Goal: Information Seeking & Learning: Learn about a topic

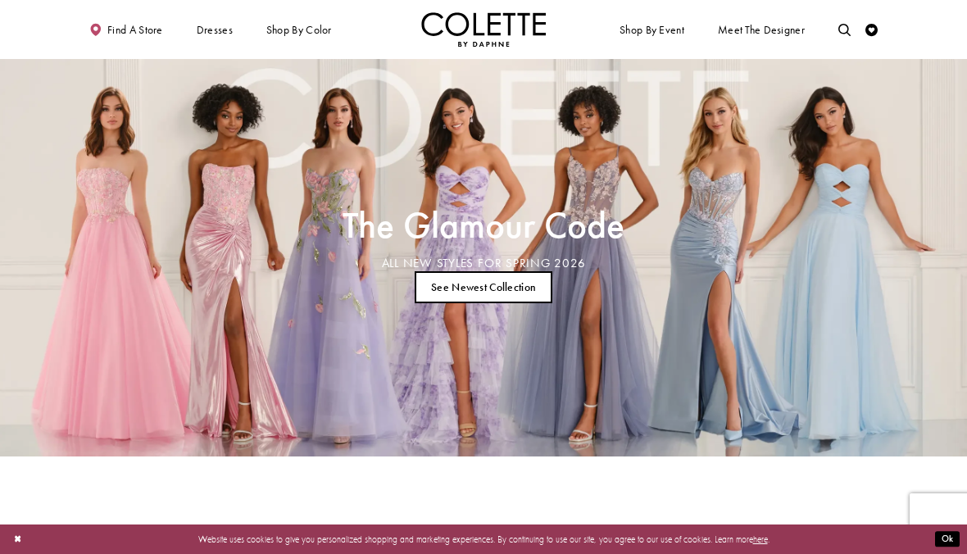
click at [537, 289] on link "See Newest Collection" at bounding box center [484, 287] width 138 height 32
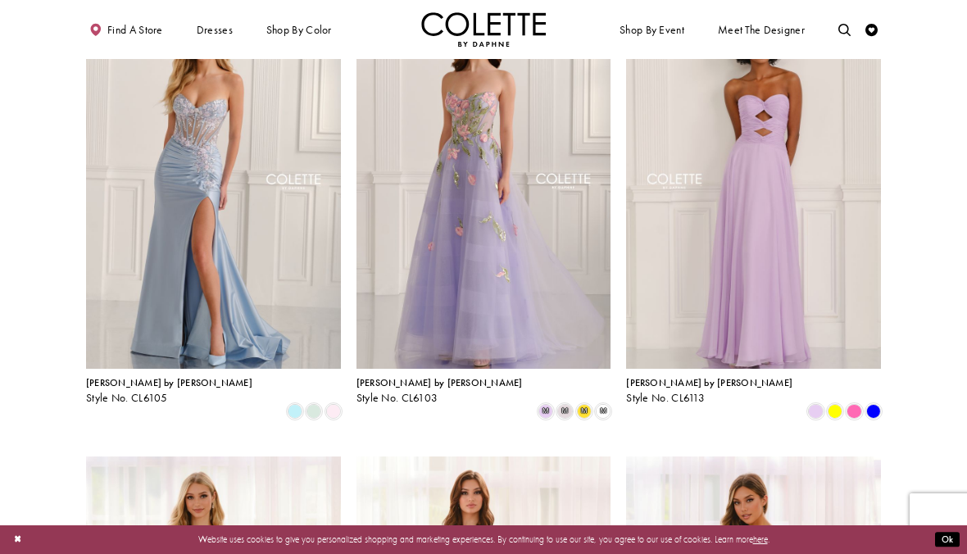
scroll to position [381, 0]
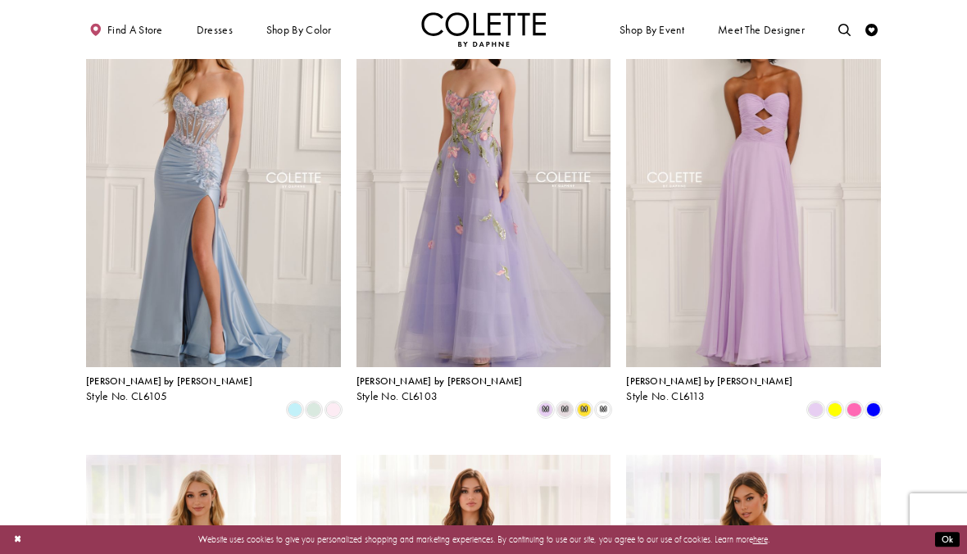
click at [672, 387] on div "Colette by Daphne Style No. CL6113" at bounding box center [709, 389] width 166 height 26
click at [687, 387] on span "[PERSON_NAME] by [PERSON_NAME]" at bounding box center [709, 380] width 166 height 13
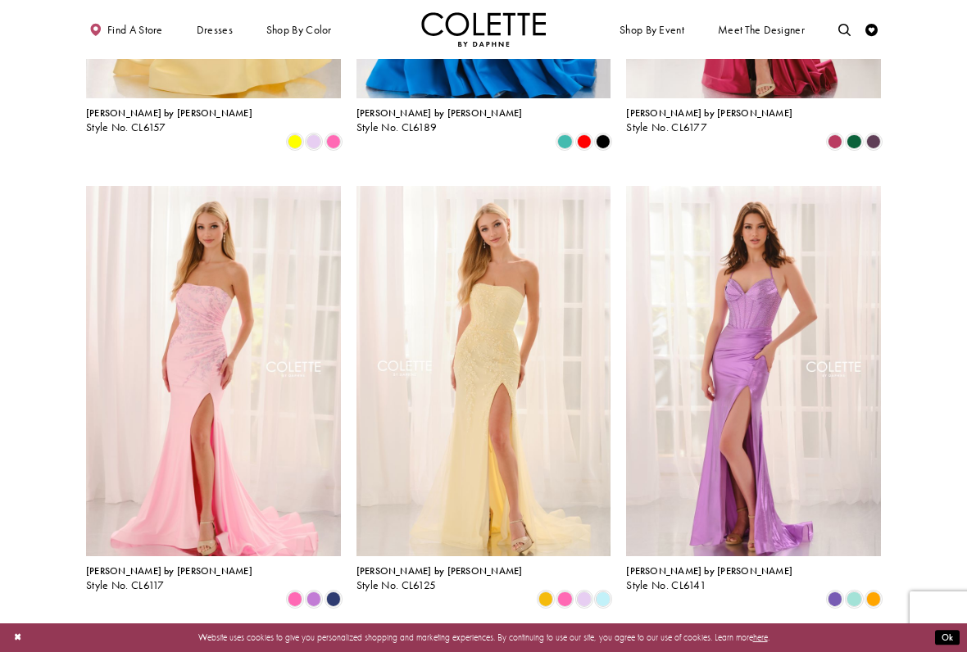
scroll to position [1570, 0]
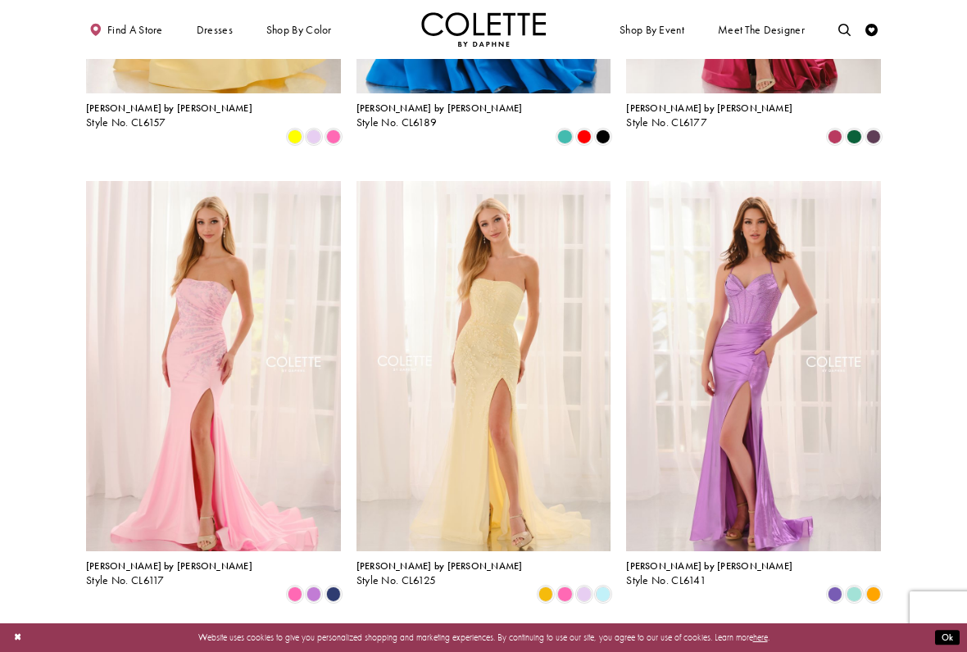
click at [331, 433] on img "Visit Colette by Daphne Style No. CL6117 Page" at bounding box center [213, 366] width 255 height 370
click at [279, 362] on img "Visit Colette by Daphne Style No. CL6117 Page" at bounding box center [213, 366] width 255 height 370
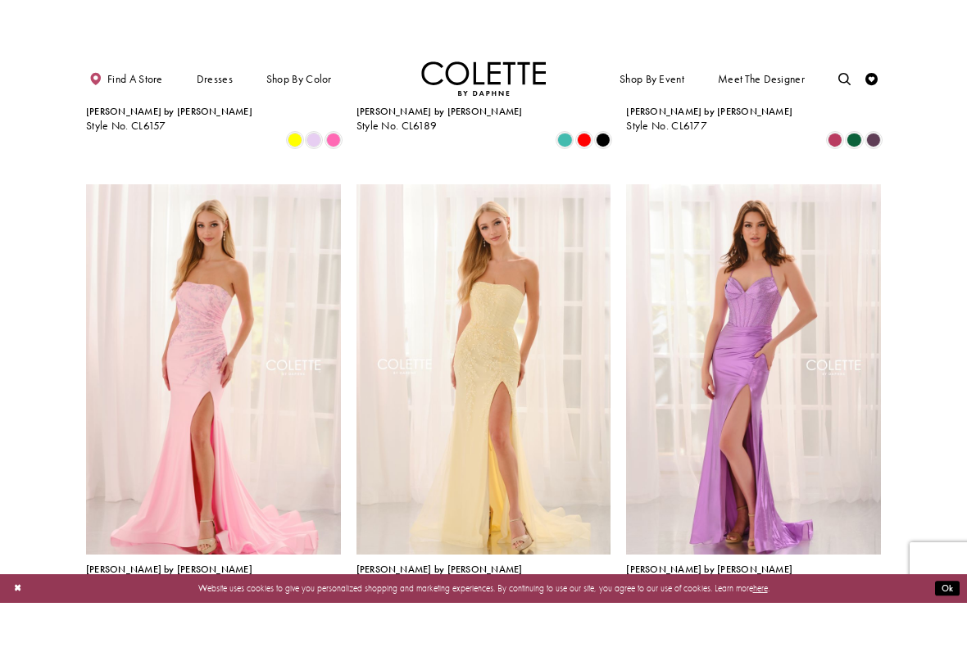
scroll to position [1604, 0]
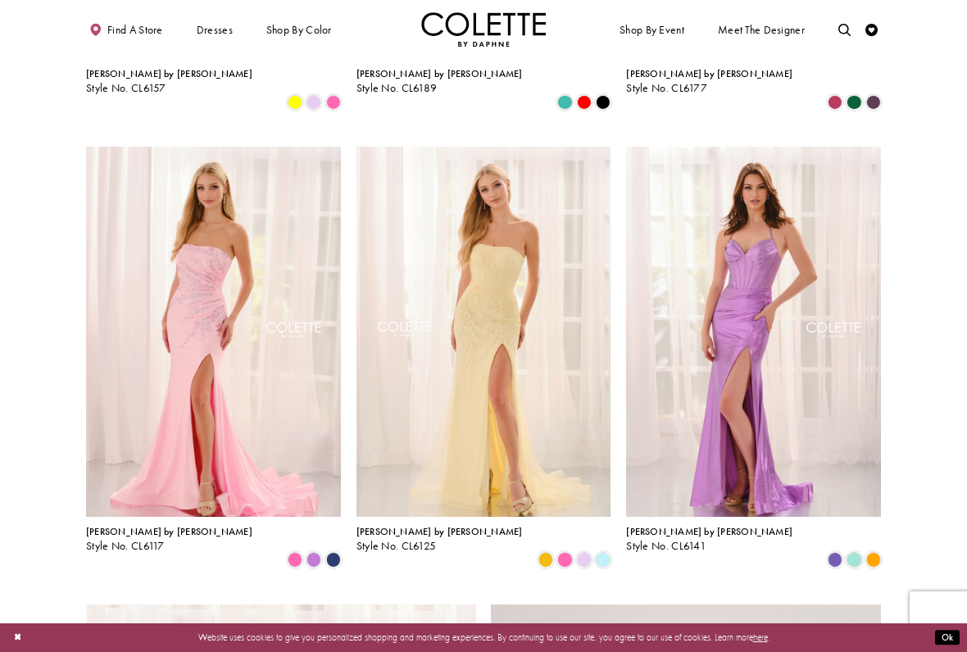
click at [413, 539] on span "Style No. CL6125" at bounding box center [396, 546] width 80 height 14
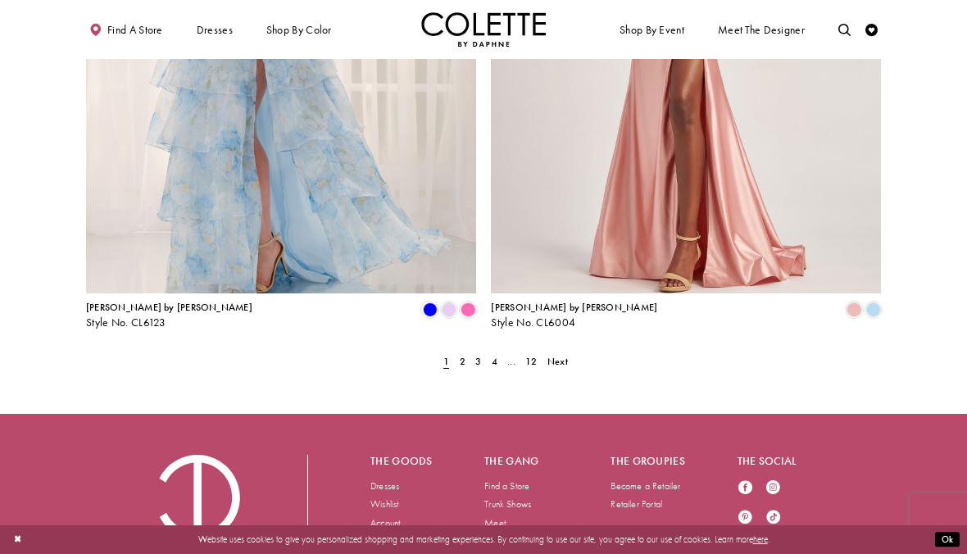
scroll to position [2533, 0]
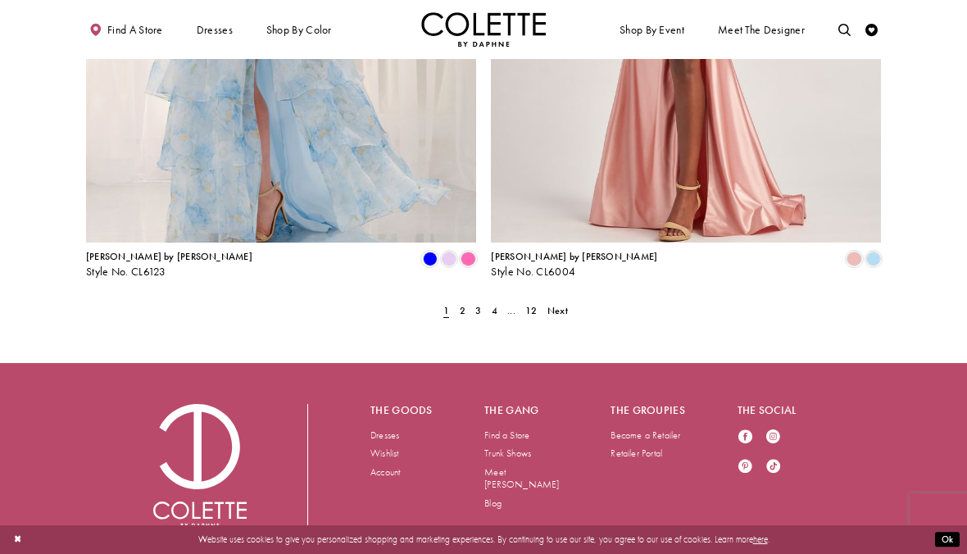
click at [461, 304] on span "2" at bounding box center [463, 310] width 6 height 13
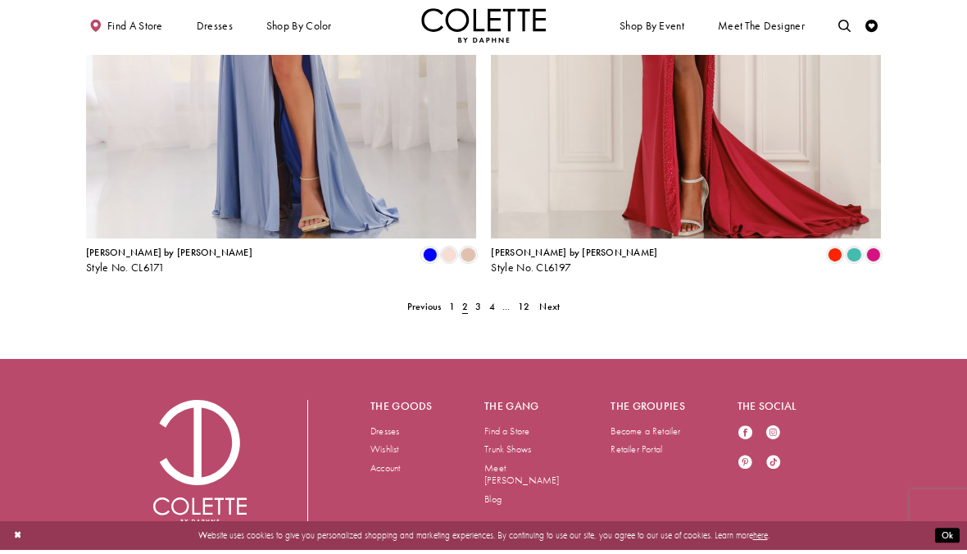
scroll to position [2509, 0]
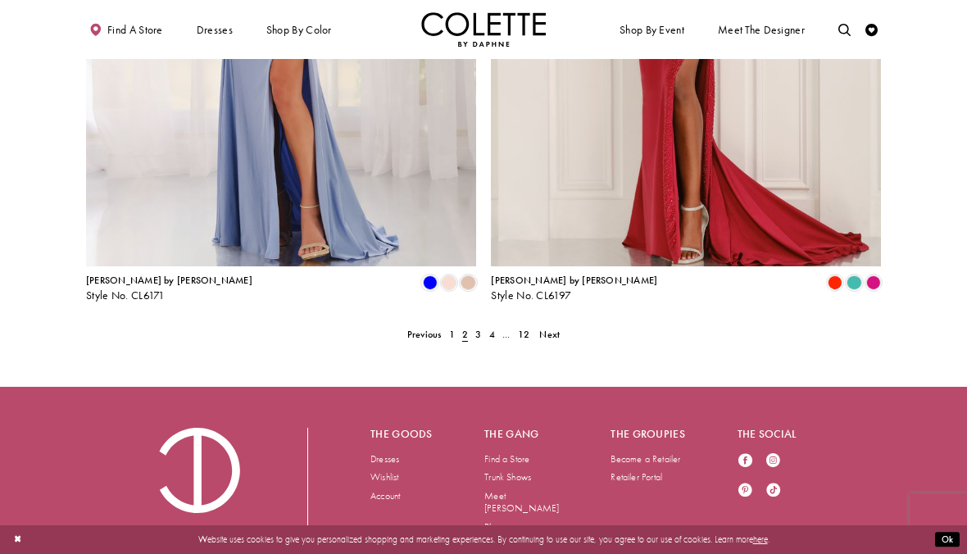
click at [473, 325] on link "3" at bounding box center [478, 334] width 13 height 18
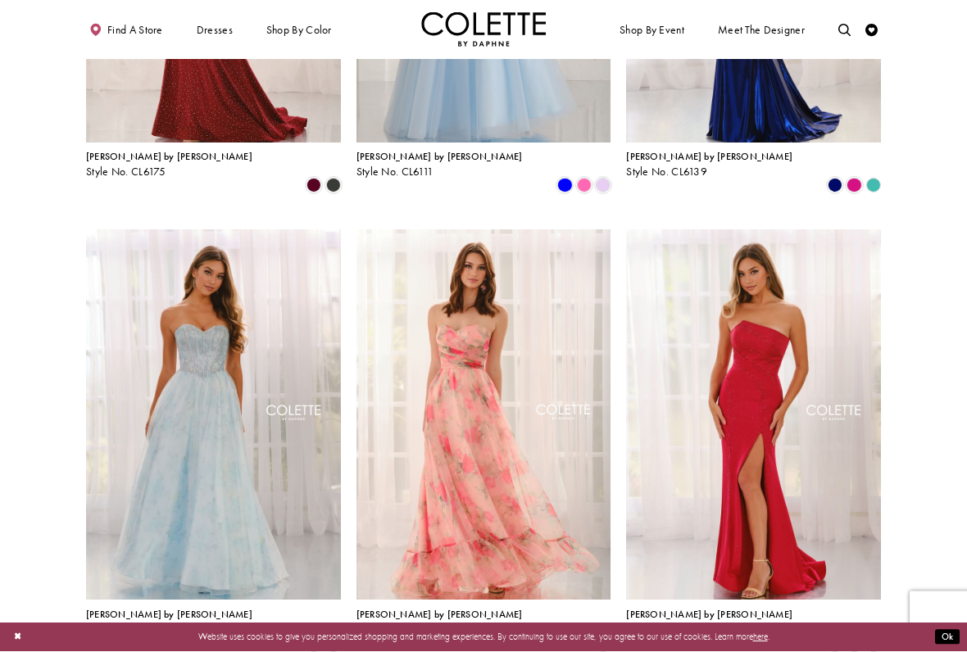
scroll to position [1063, 0]
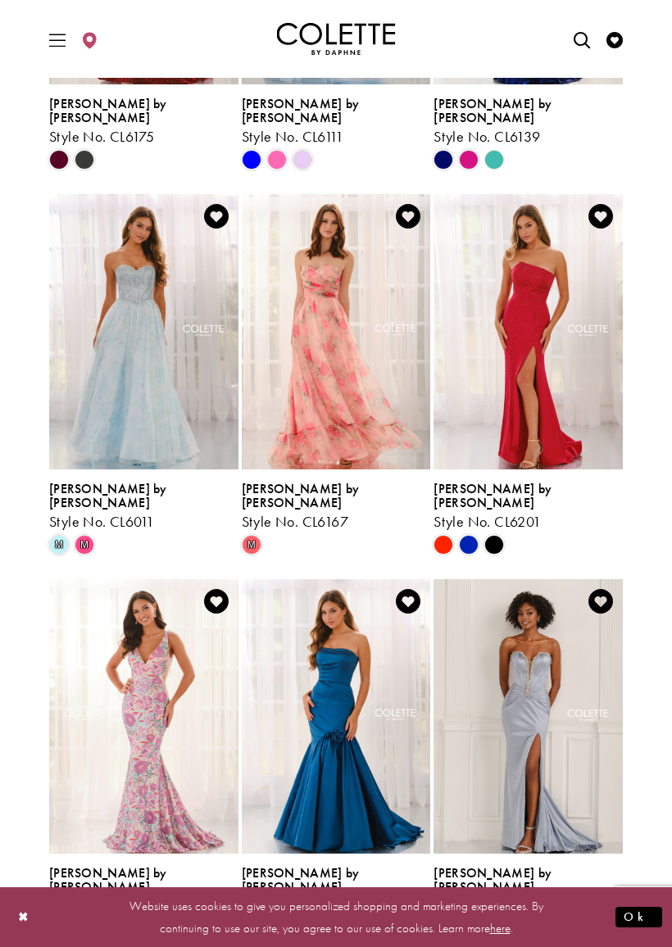
click at [384, 553] on div "Website uses cookies to give you personalized shopping and marketing experience…" at bounding box center [336, 916] width 672 height 61
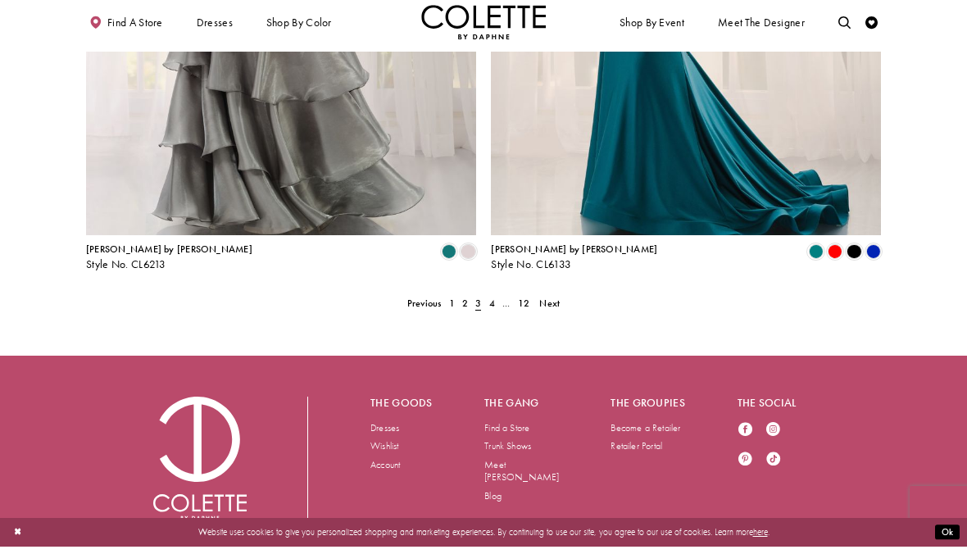
scroll to position [2531, 0]
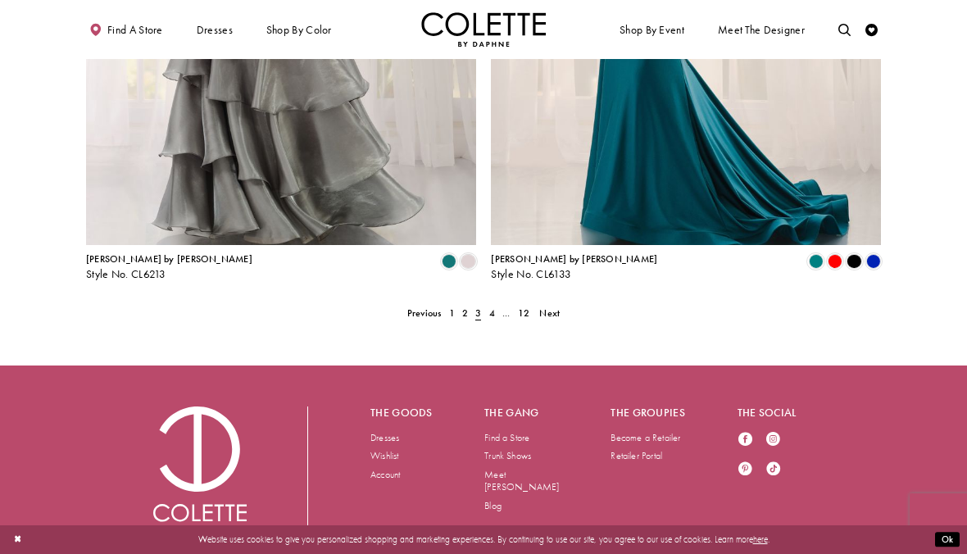
click at [497, 304] on link "4" at bounding box center [491, 313] width 13 height 18
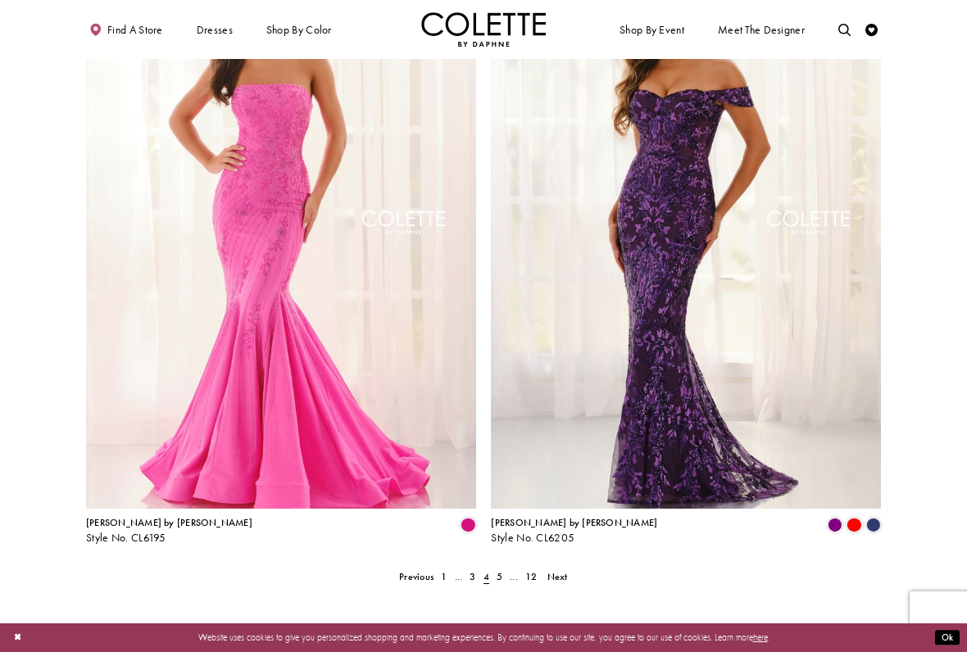
scroll to position [2288, 0]
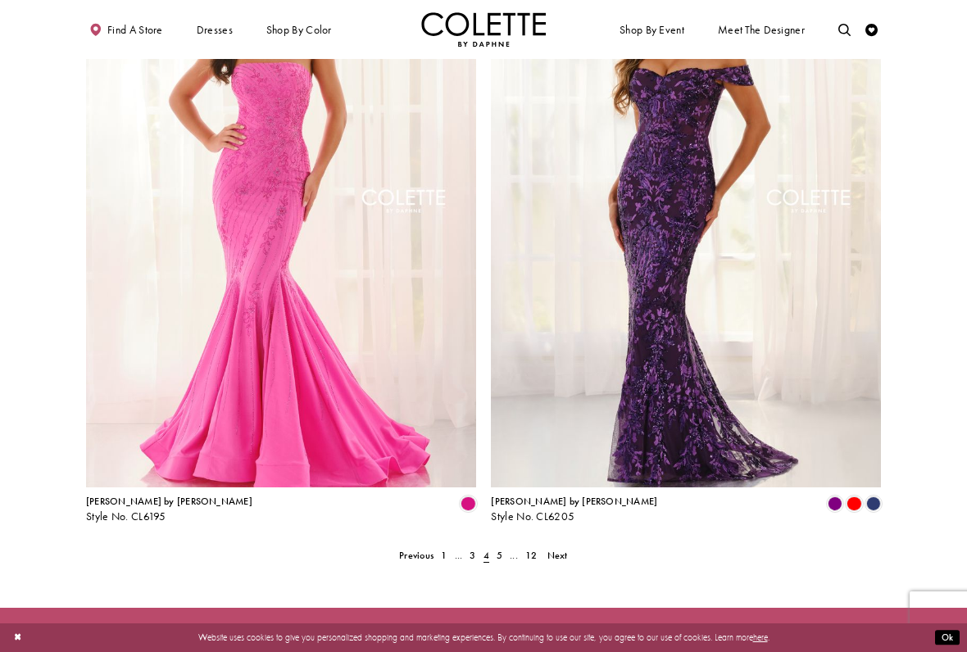
click at [500, 549] on span "5" at bounding box center [499, 555] width 6 height 13
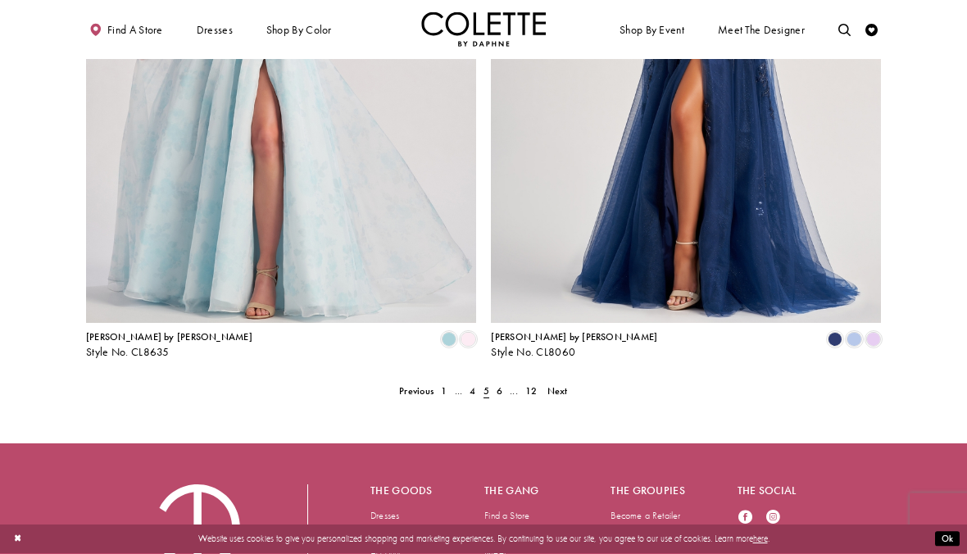
scroll to position [2523, 0]
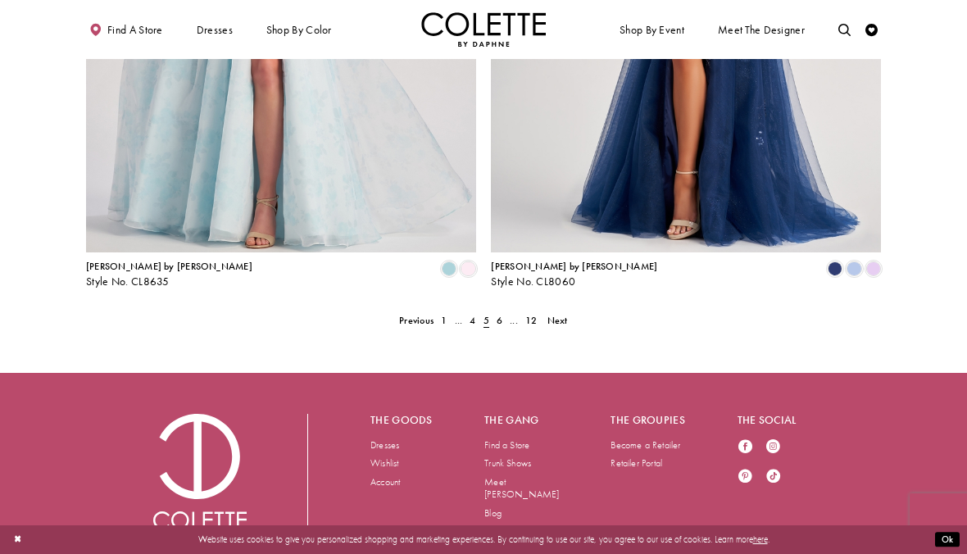
click at [505, 311] on link "6" at bounding box center [498, 320] width 13 height 18
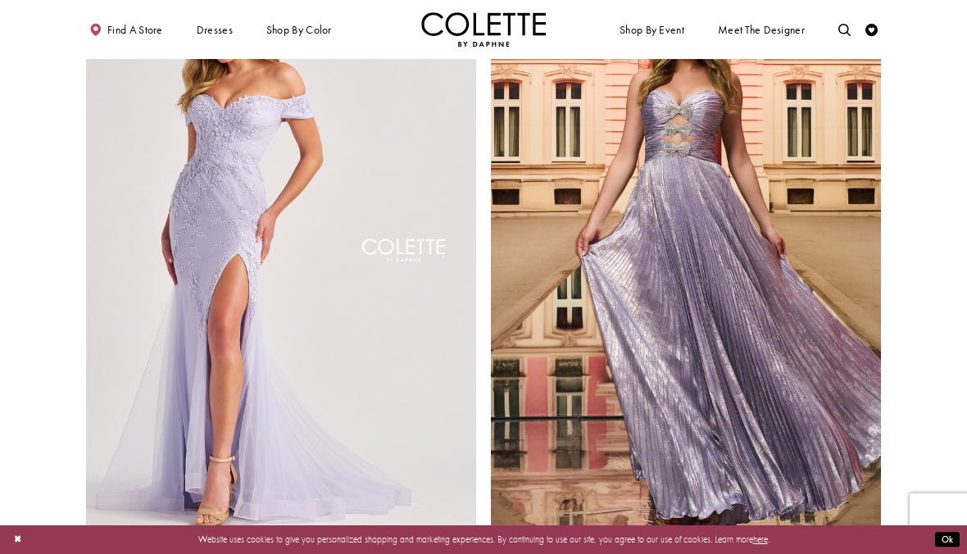
scroll to position [2385, 0]
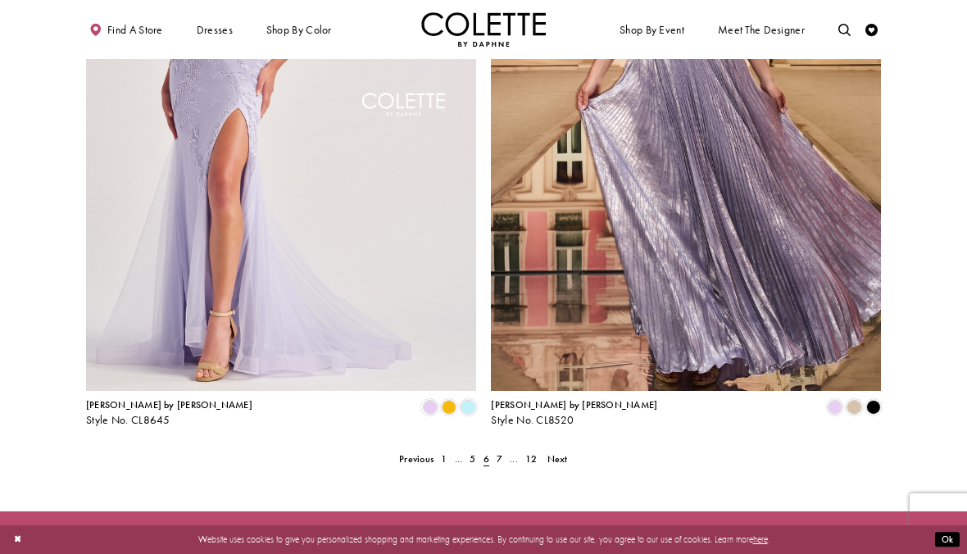
click at [501, 452] on span "7" at bounding box center [499, 458] width 6 height 13
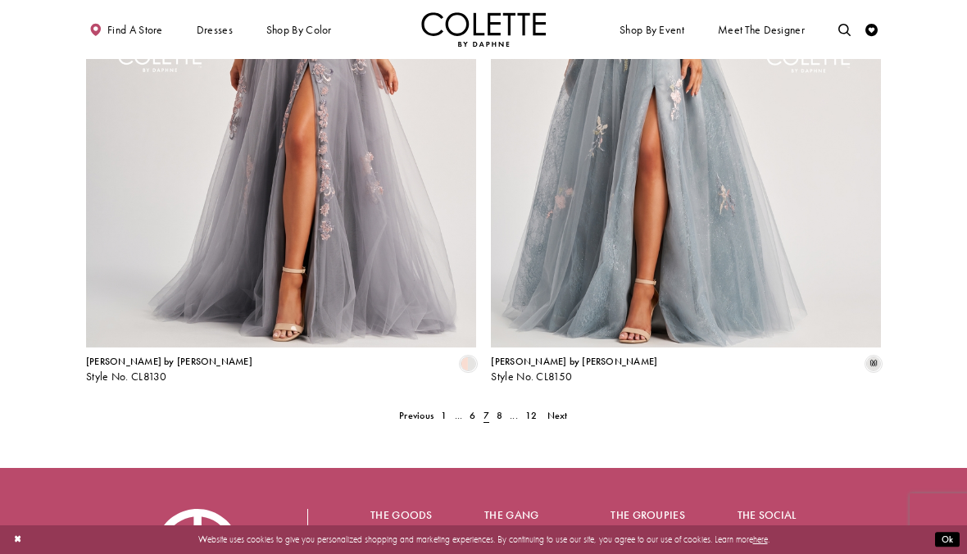
scroll to position [2533, 0]
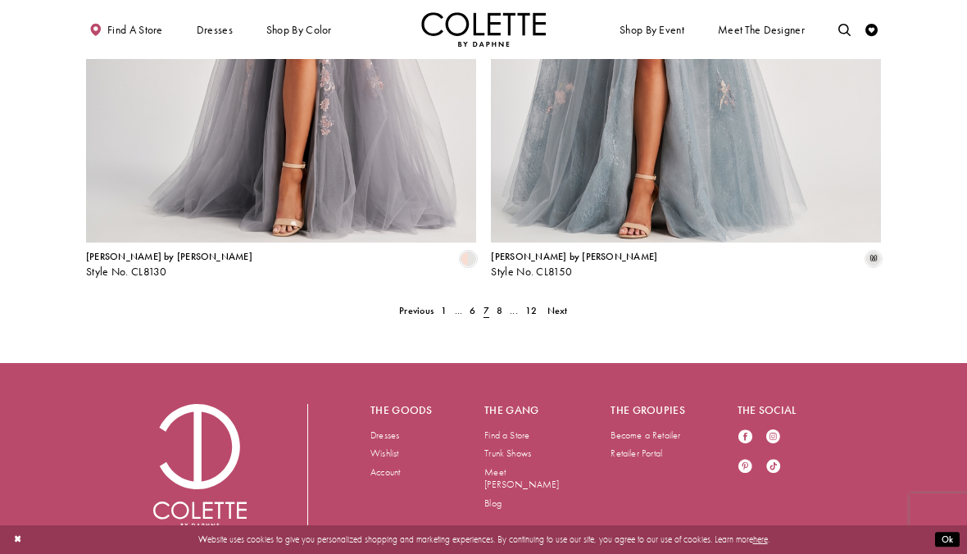
click at [495, 301] on link "8" at bounding box center [498, 310] width 13 height 18
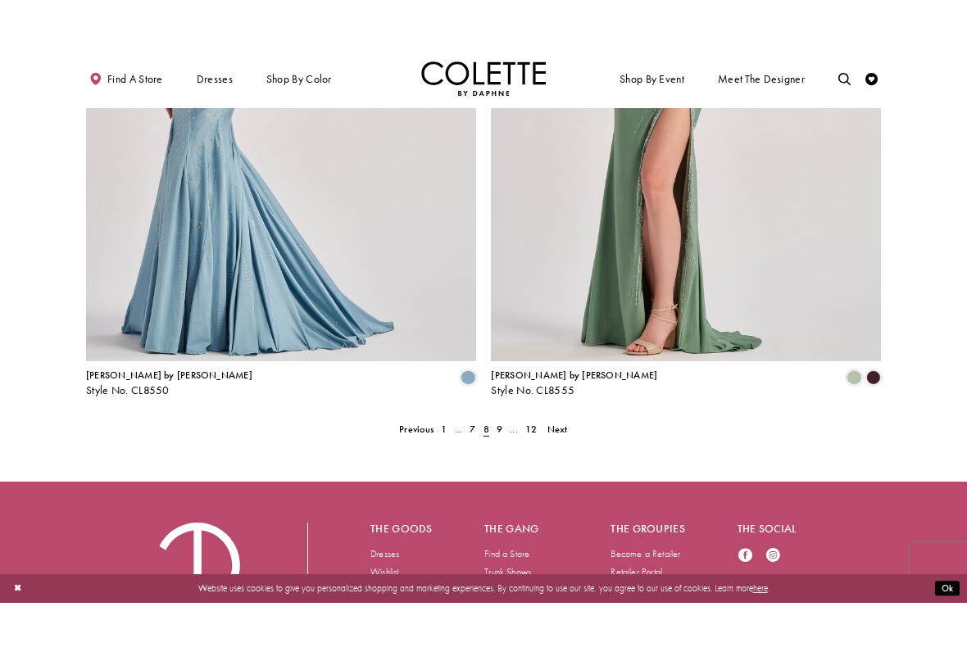
scroll to position [2435, 0]
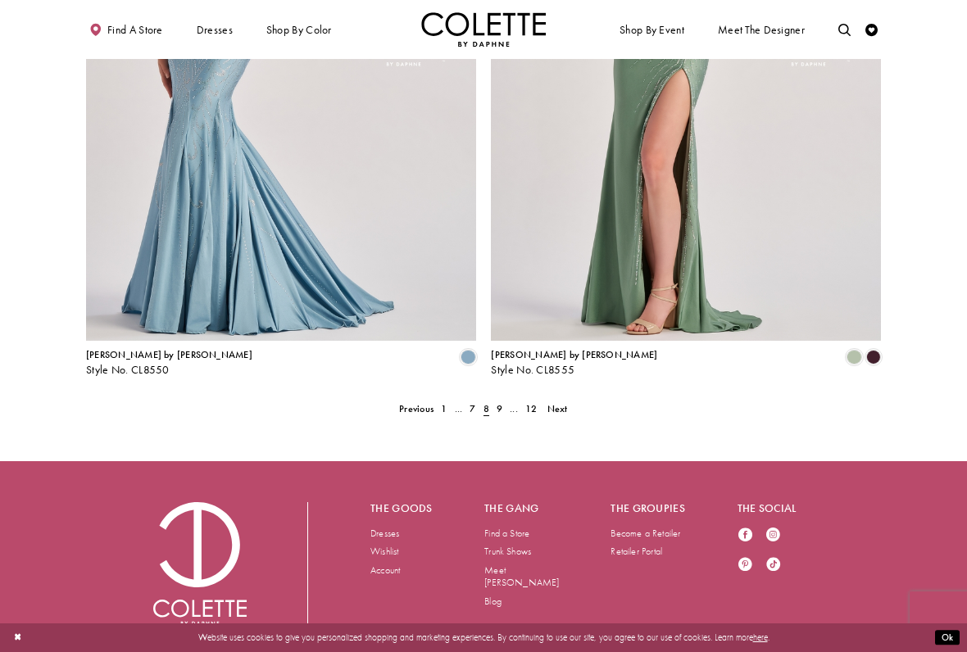
click at [502, 402] on span "9" at bounding box center [499, 408] width 6 height 13
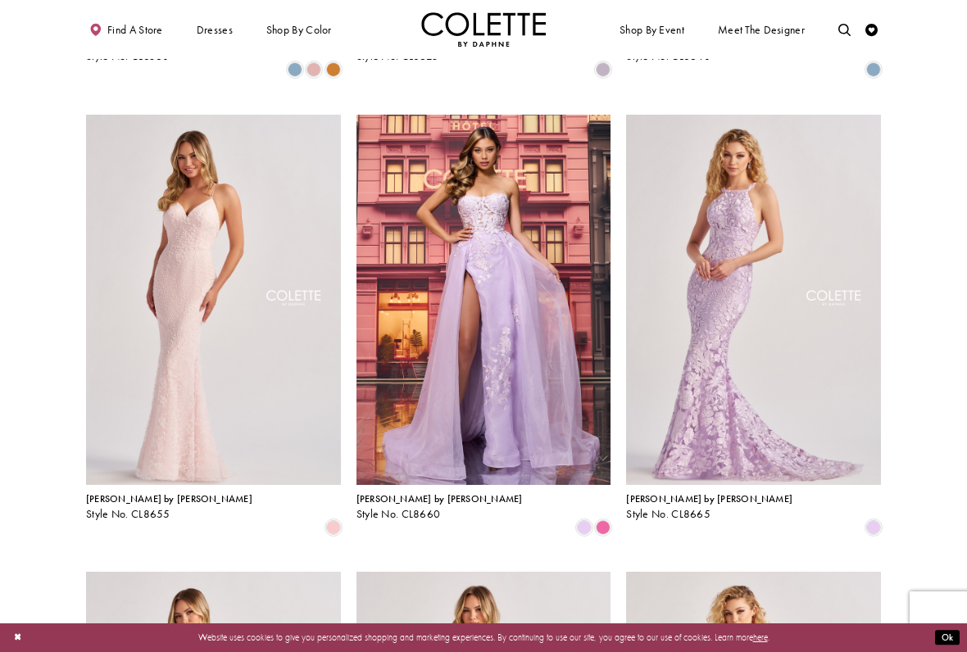
scroll to position [724, 0]
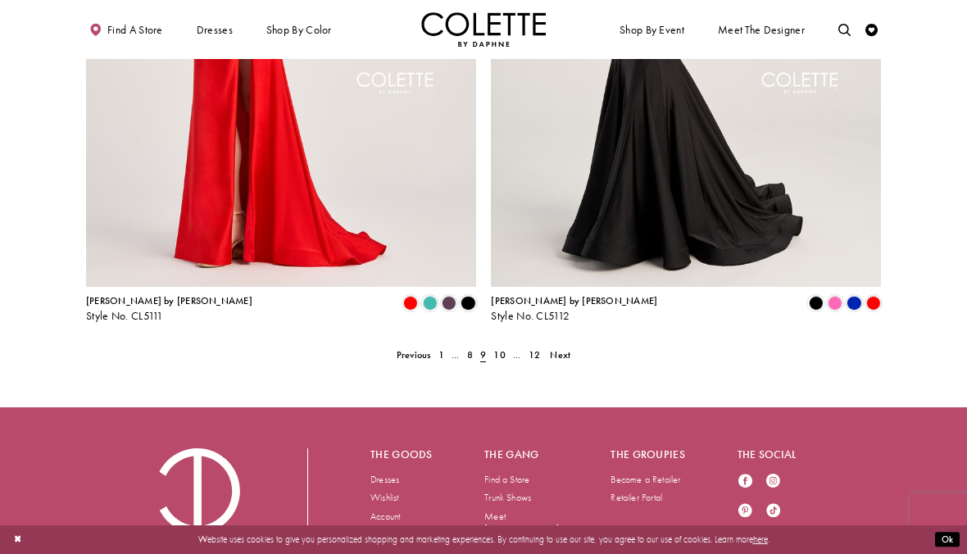
click at [501, 348] on span "10" at bounding box center [498, 354] width 11 height 13
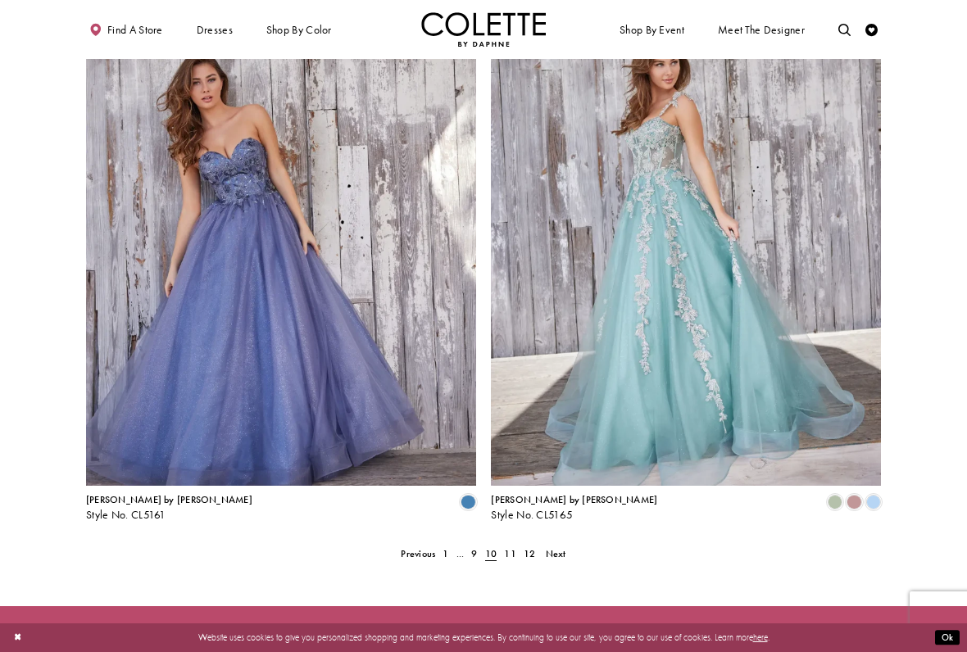
scroll to position [2291, 0]
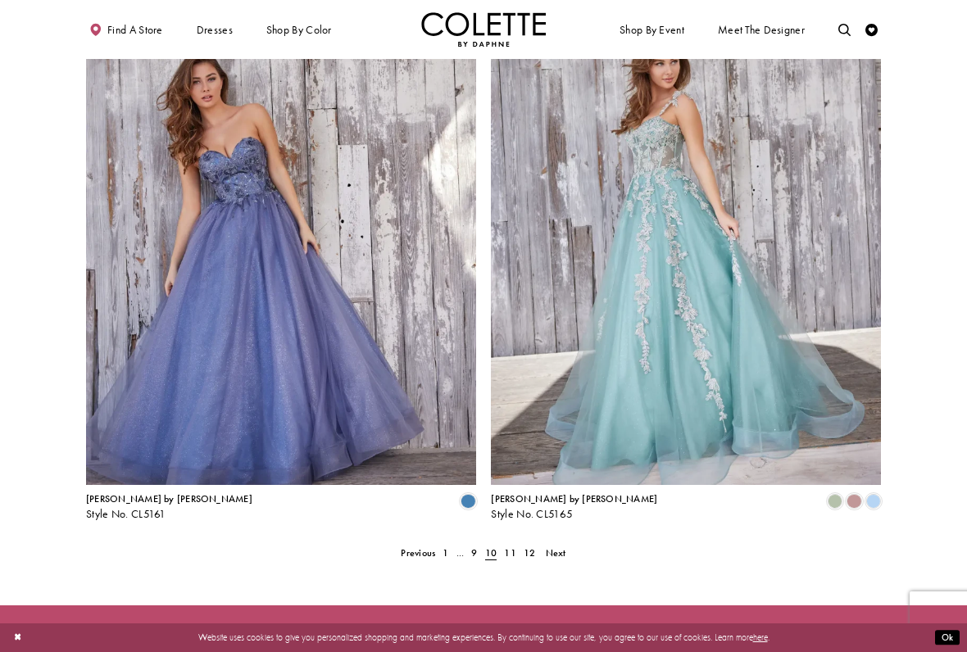
click at [510, 546] on span "11" at bounding box center [509, 552] width 11 height 13
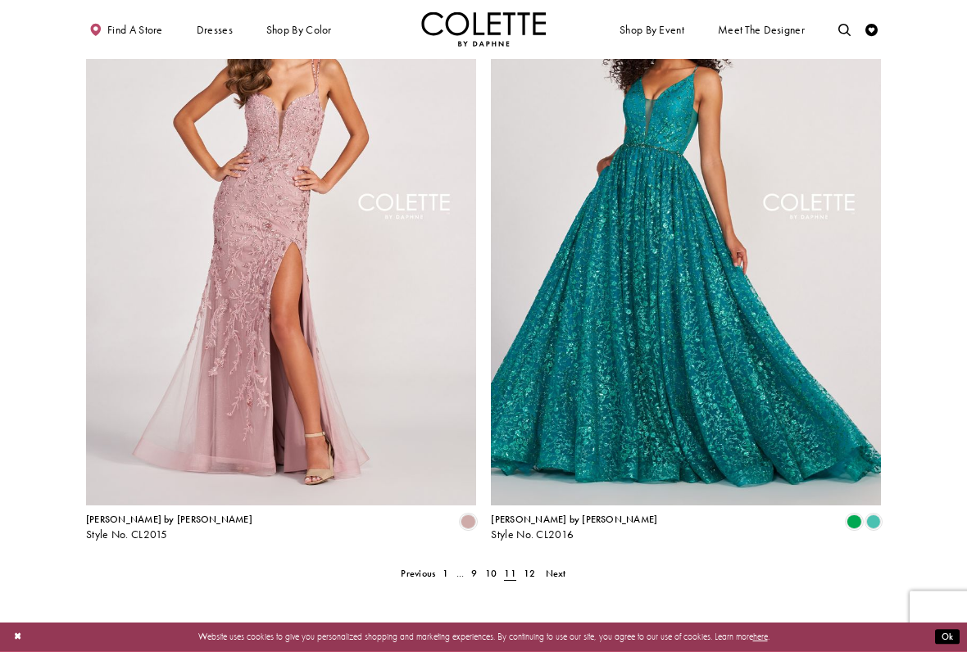
scroll to position [2270, 0]
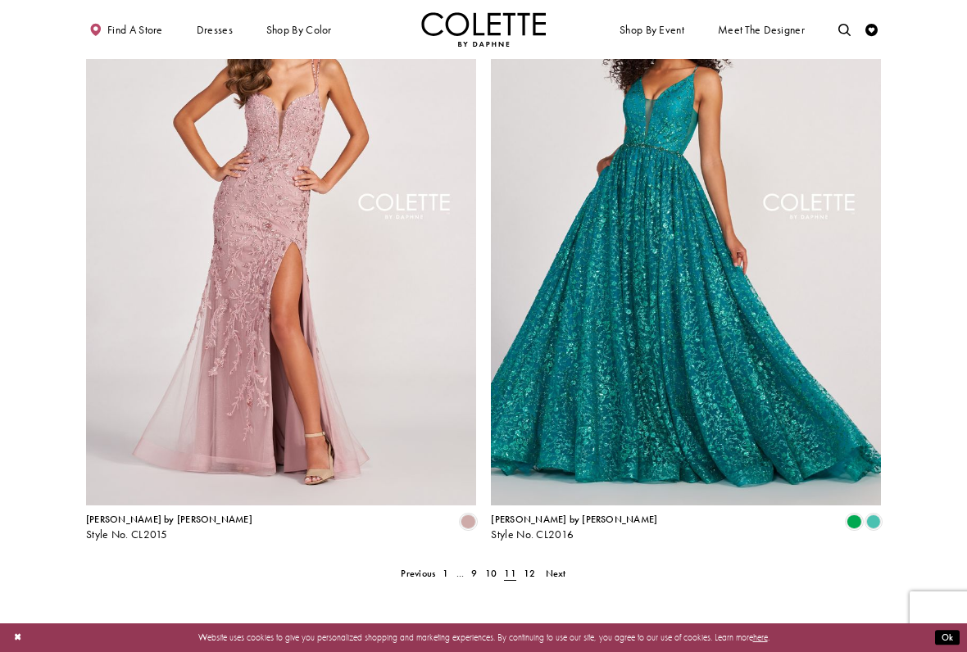
click at [527, 553] on span "12" at bounding box center [528, 573] width 11 height 13
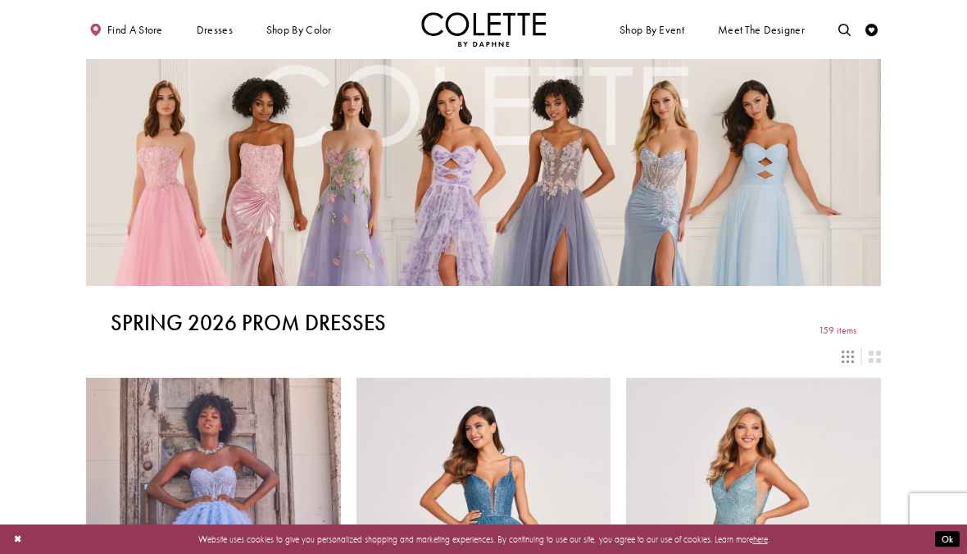
click at [0, 0] on span "PROM DRESSES" at bounding box center [0, 0] width 0 height 0
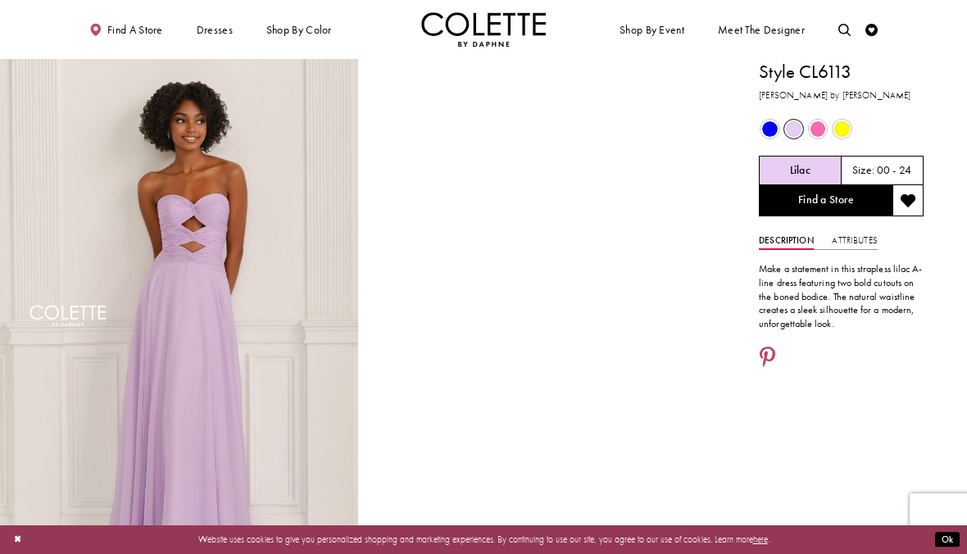
click at [817, 127] on span "Product color controls state depends on size chosen" at bounding box center [818, 129] width 16 height 16
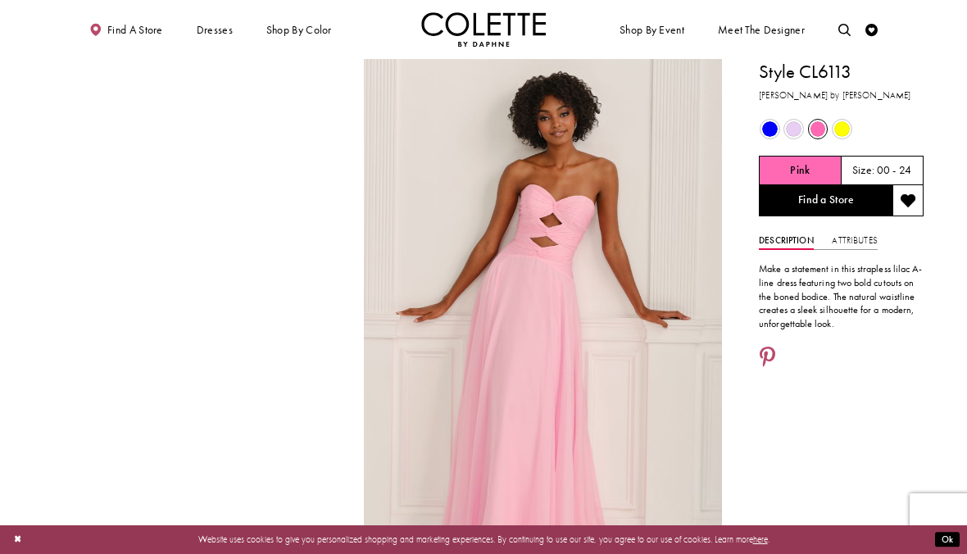
click at [791, 127] on span "Product color controls state depends on size chosen" at bounding box center [794, 129] width 16 height 16
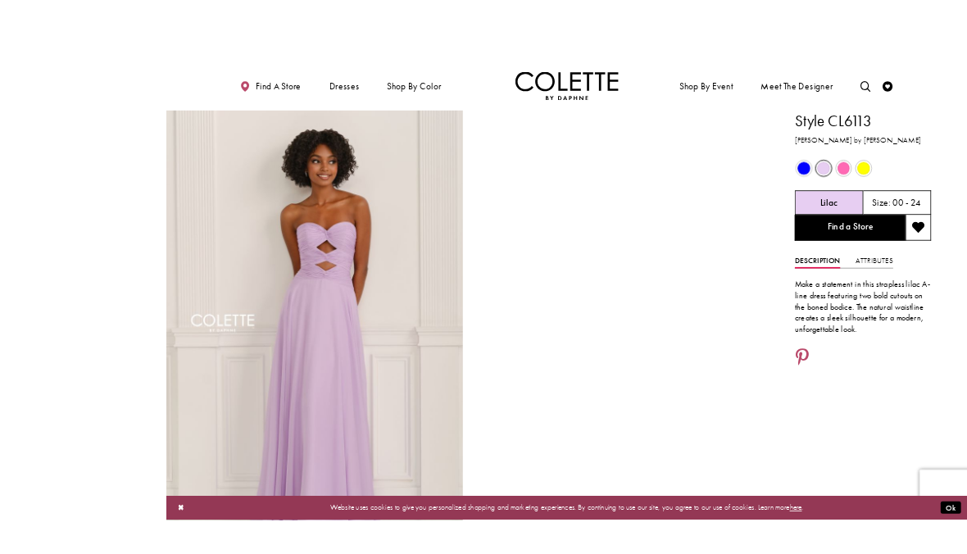
scroll to position [79, 0]
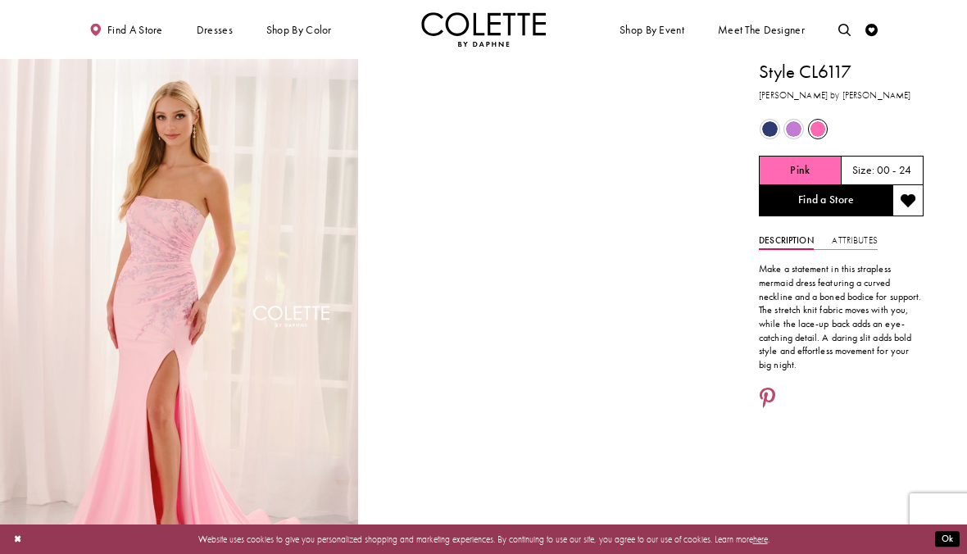
click at [792, 127] on span "Product color controls state depends on size chosen" at bounding box center [794, 129] width 16 height 16
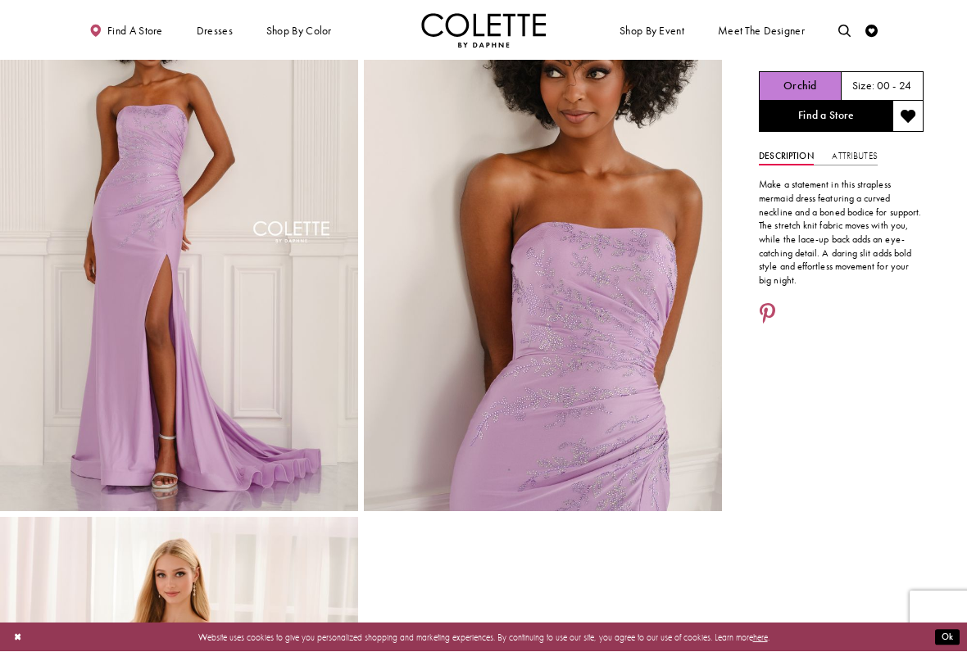
scroll to position [84, 0]
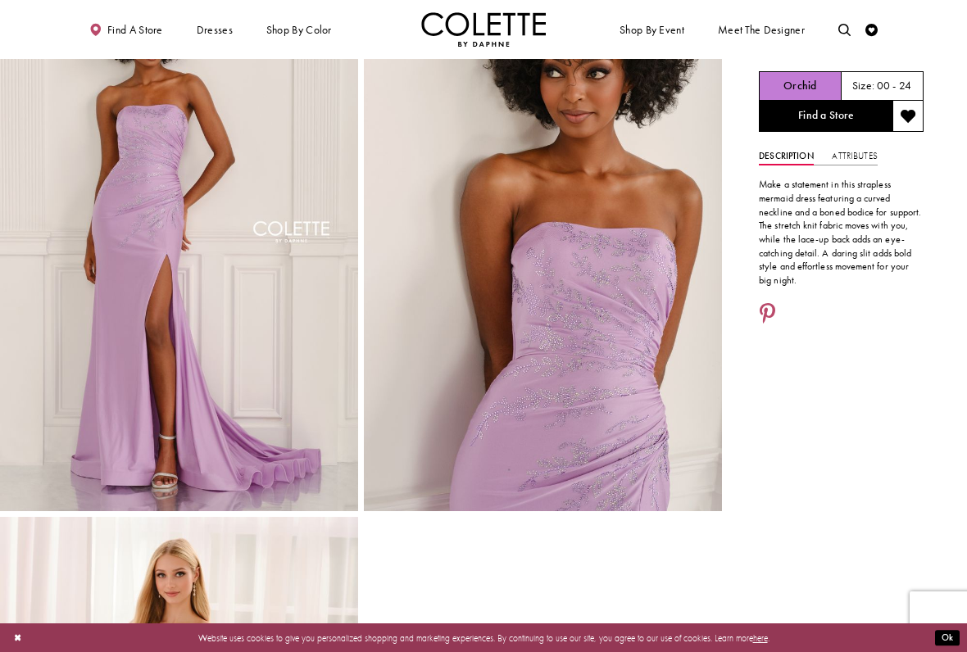
click at [619, 394] on img "Full size Style CL6117 Colette by Daphne #5 Orchid frontface vertical cropped p…" at bounding box center [543, 243] width 358 height 537
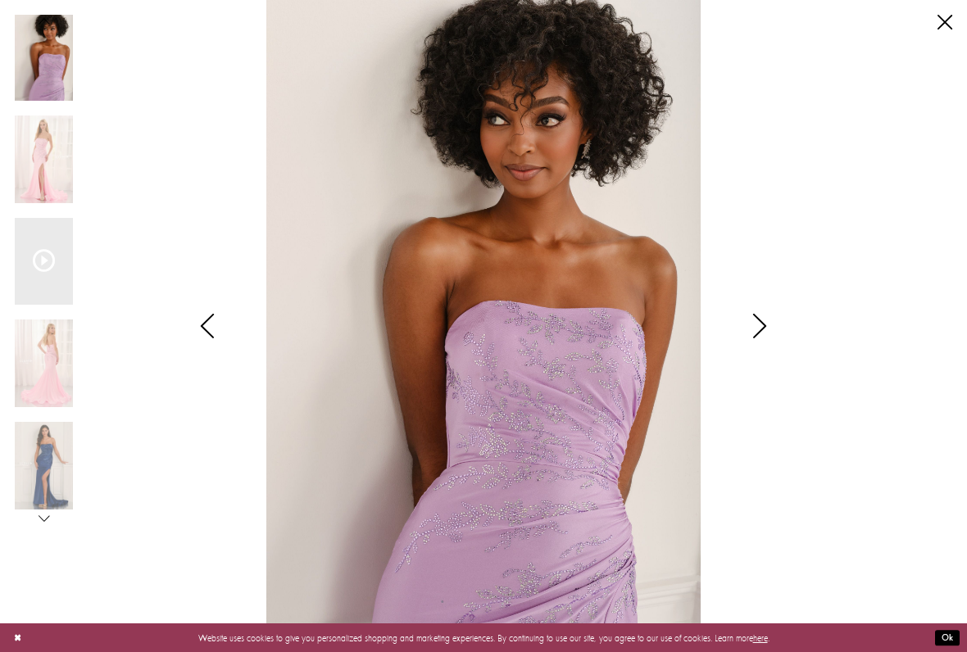
click at [71, 259] on div "Scroll List" at bounding box center [44, 262] width 58 height 88
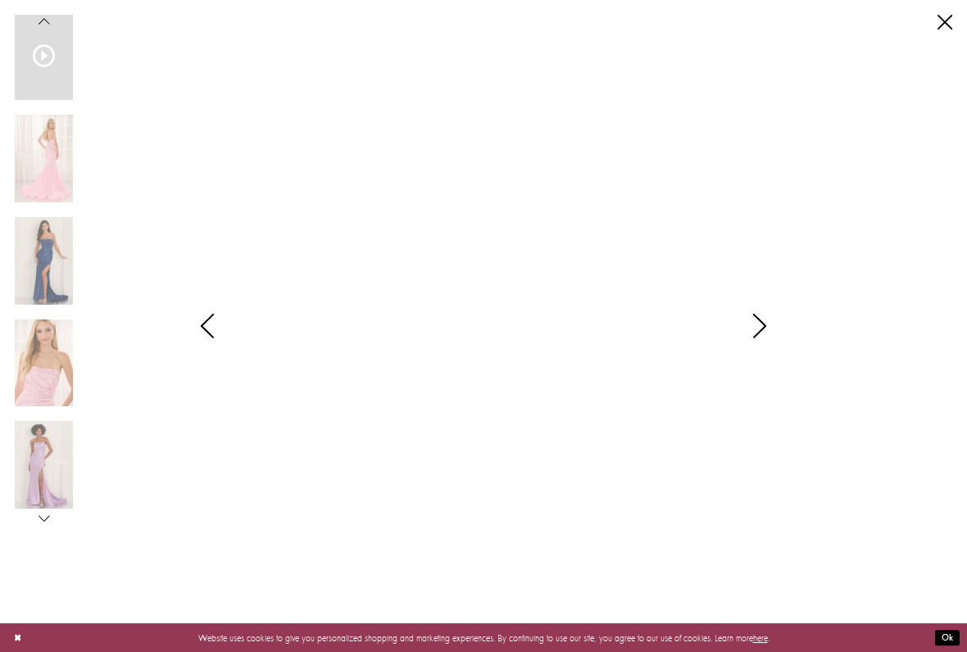
click at [941, 19] on link "Close" at bounding box center [944, 22] width 15 height 15
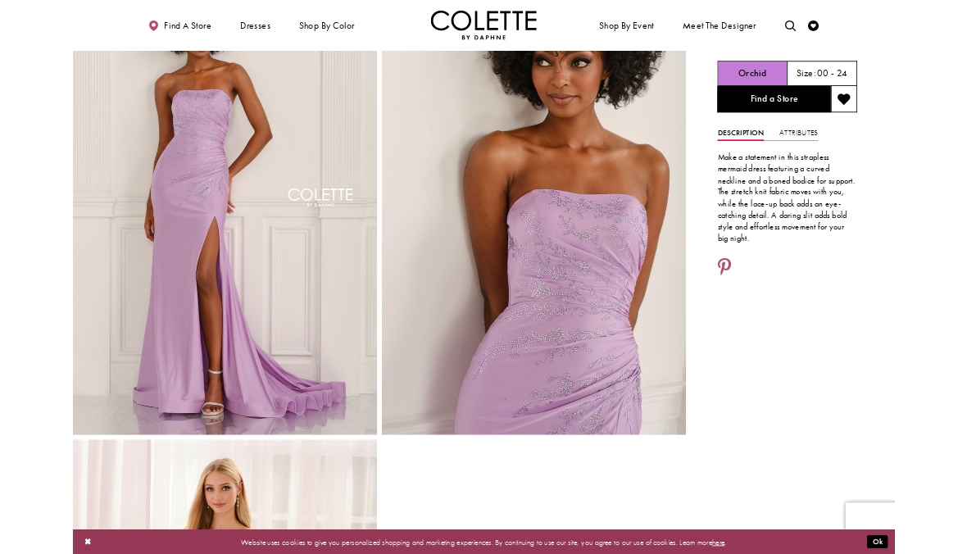
scroll to position [0, 0]
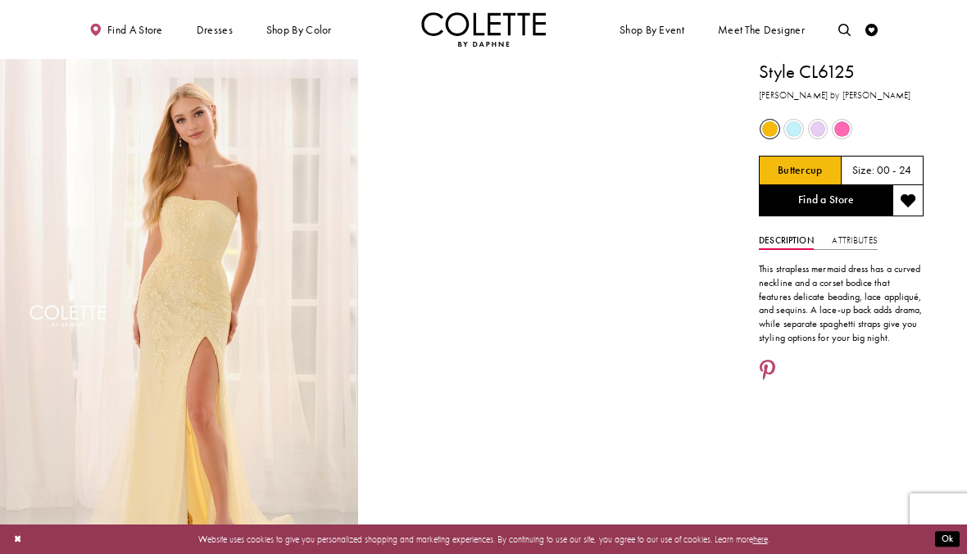
click at [819, 133] on span "Product color controls state depends on size chosen" at bounding box center [818, 129] width 16 height 16
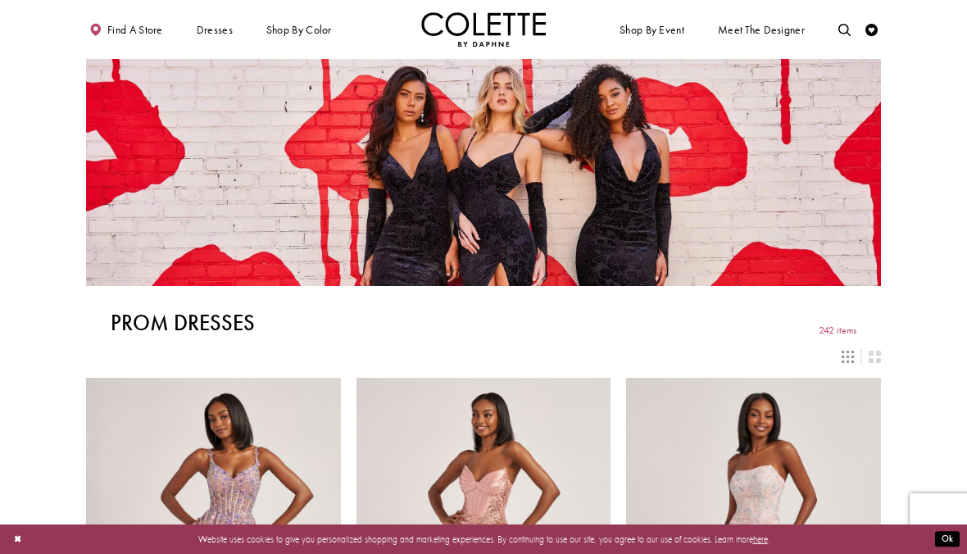
click at [0, 0] on link "Purple" at bounding box center [0, 0] width 0 height 0
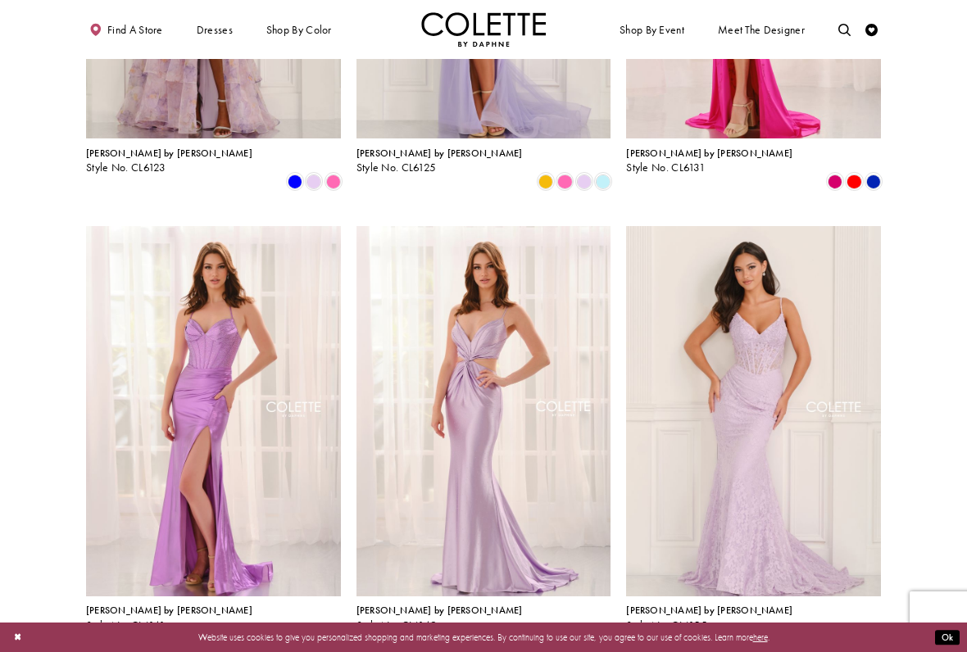
scroll to position [1275, 0]
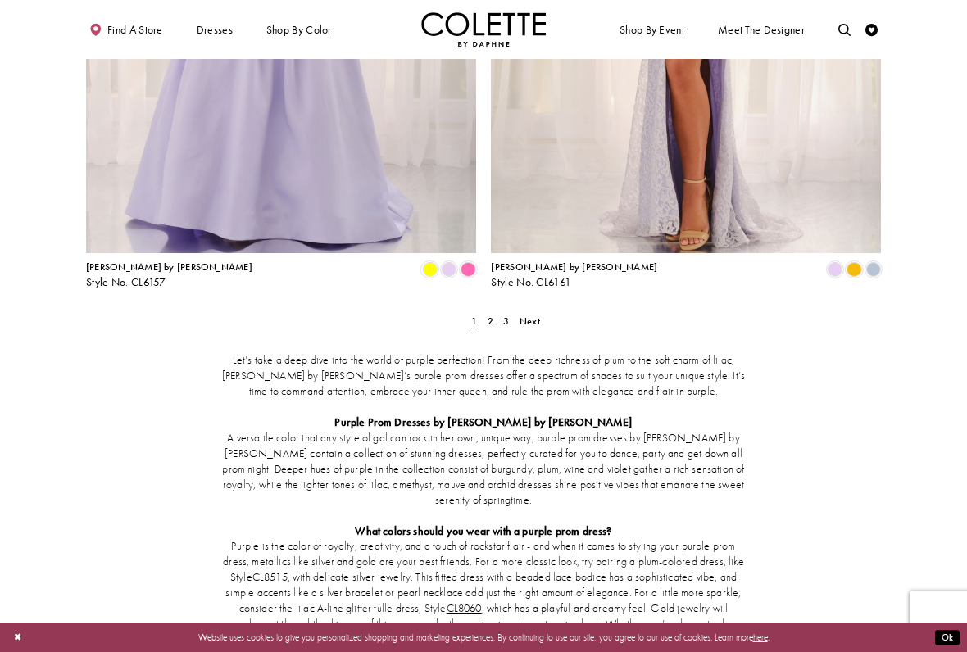
click at [489, 315] on span "2" at bounding box center [490, 321] width 6 height 13
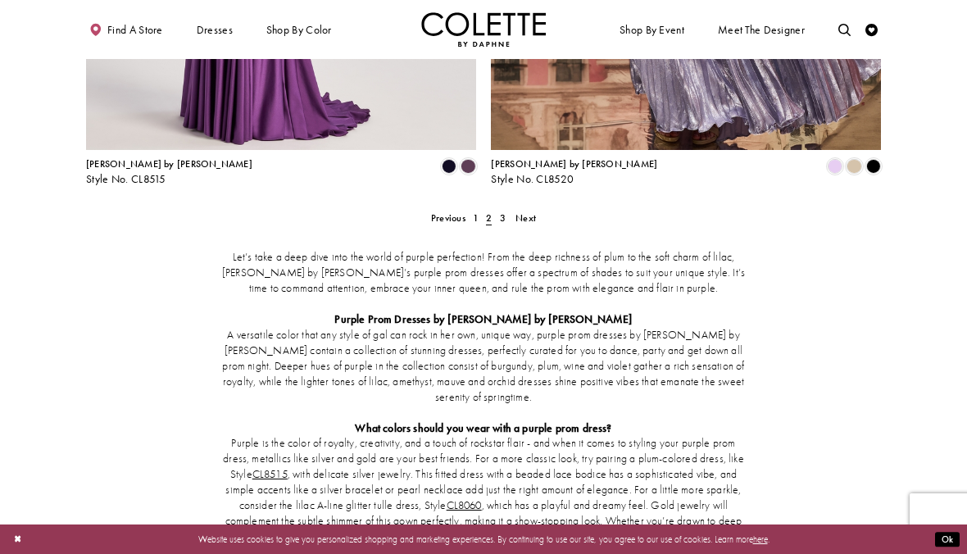
click at [503, 211] on span "3" at bounding box center [503, 217] width 6 height 13
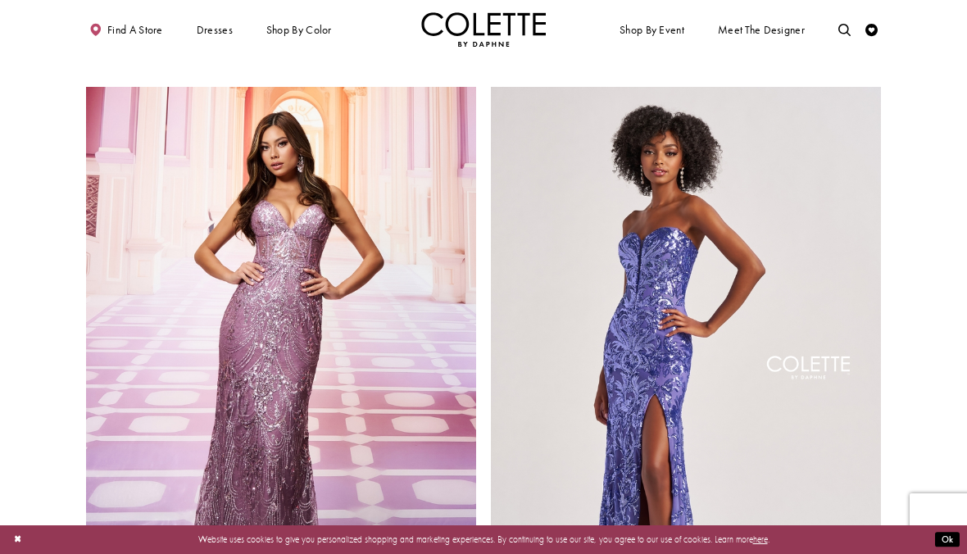
scroll to position [1380, 0]
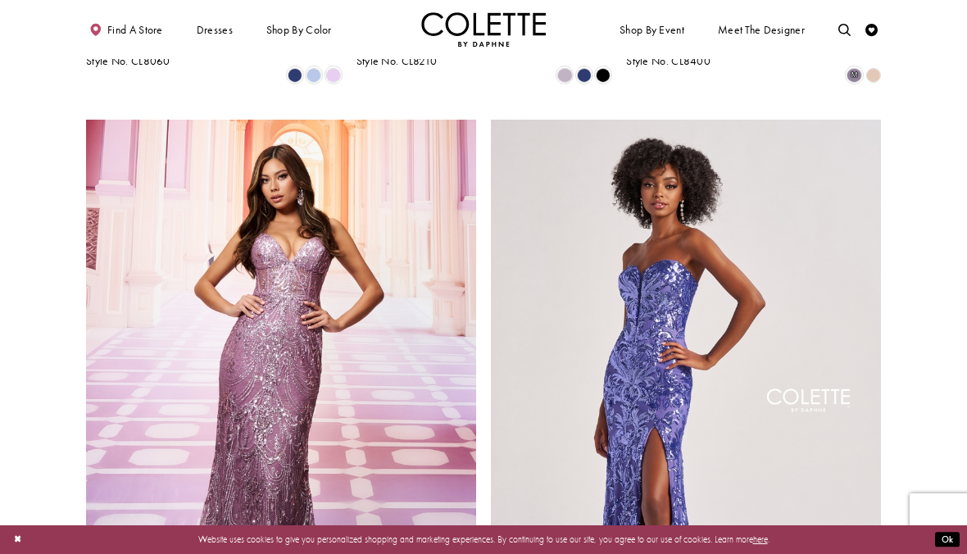
click at [0, 0] on span "SHEATH DRESSES" at bounding box center [0, 0] width 0 height 0
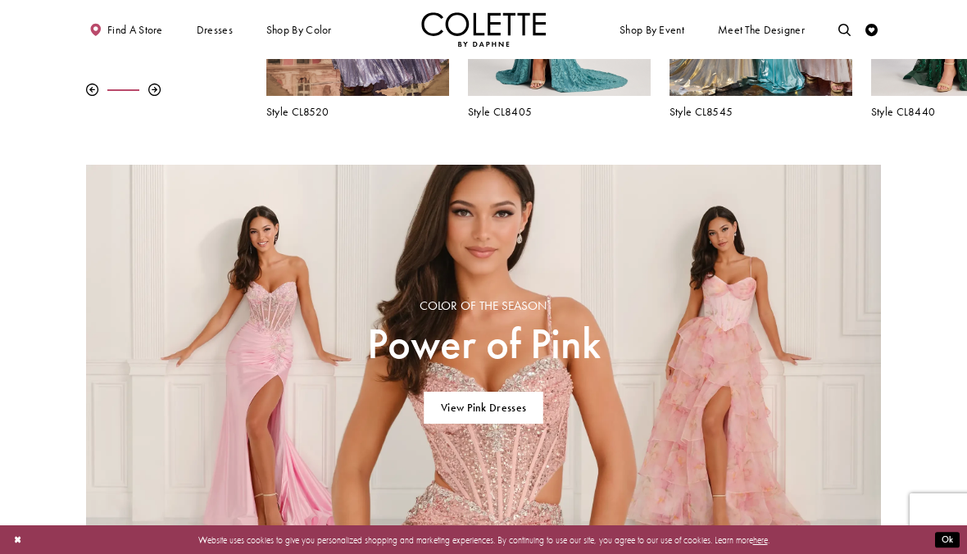
scroll to position [706, 0]
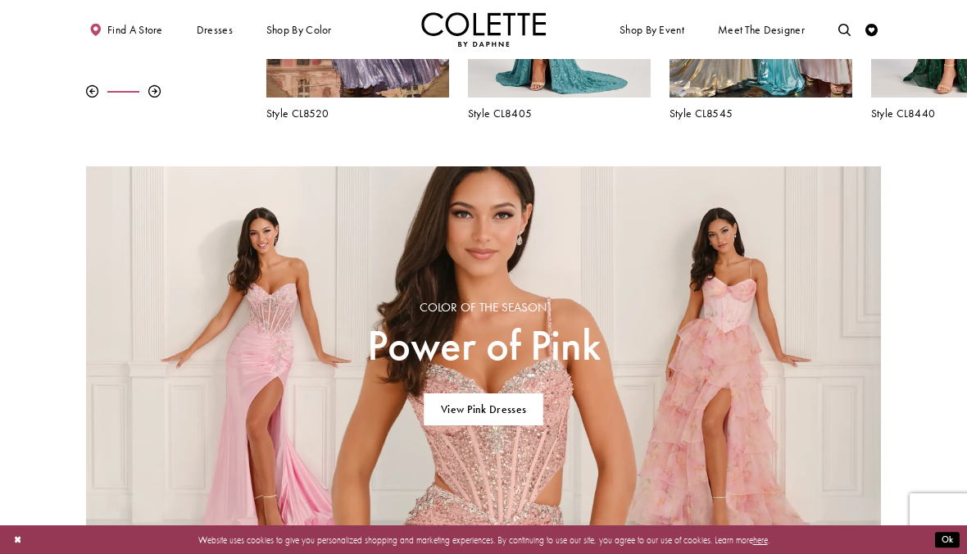
click at [0, 0] on span "BEADED PROM DRESSES" at bounding box center [0, 0] width 0 height 0
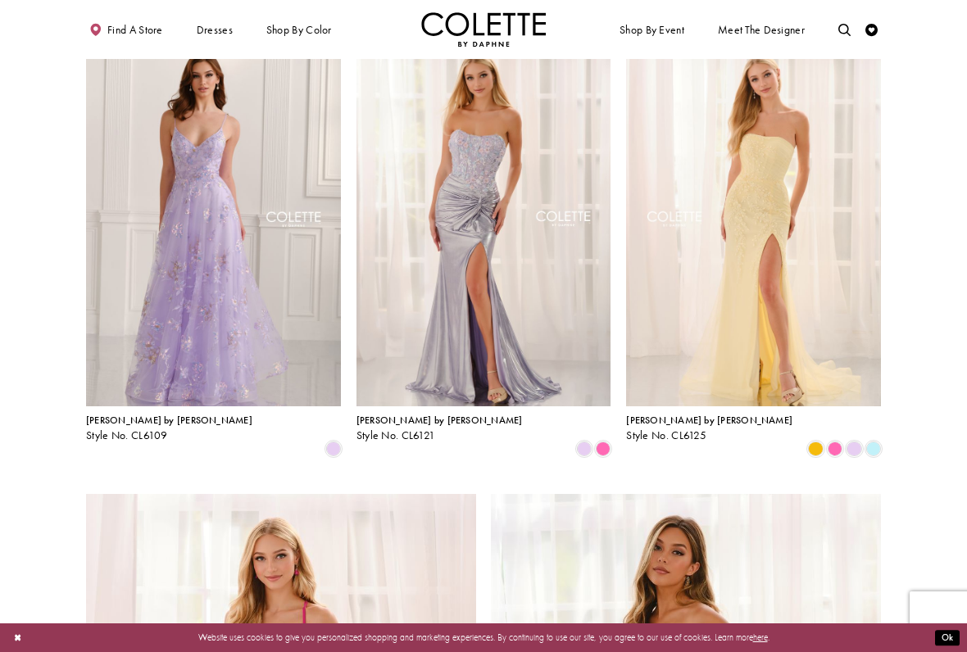
scroll to position [1452, 0]
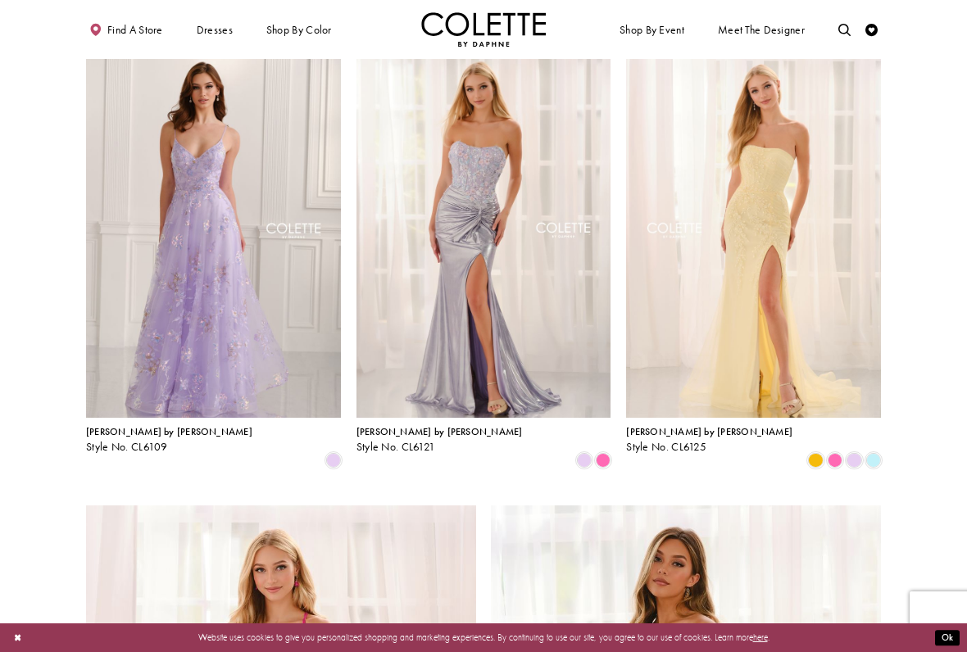
click at [829, 291] on img "Visit Colette by Daphne Style No. CL6125 Page" at bounding box center [753, 233] width 255 height 370
click at [829, 251] on img "Visit Colette by Daphne Style No. CL6125 Page" at bounding box center [753, 233] width 255 height 370
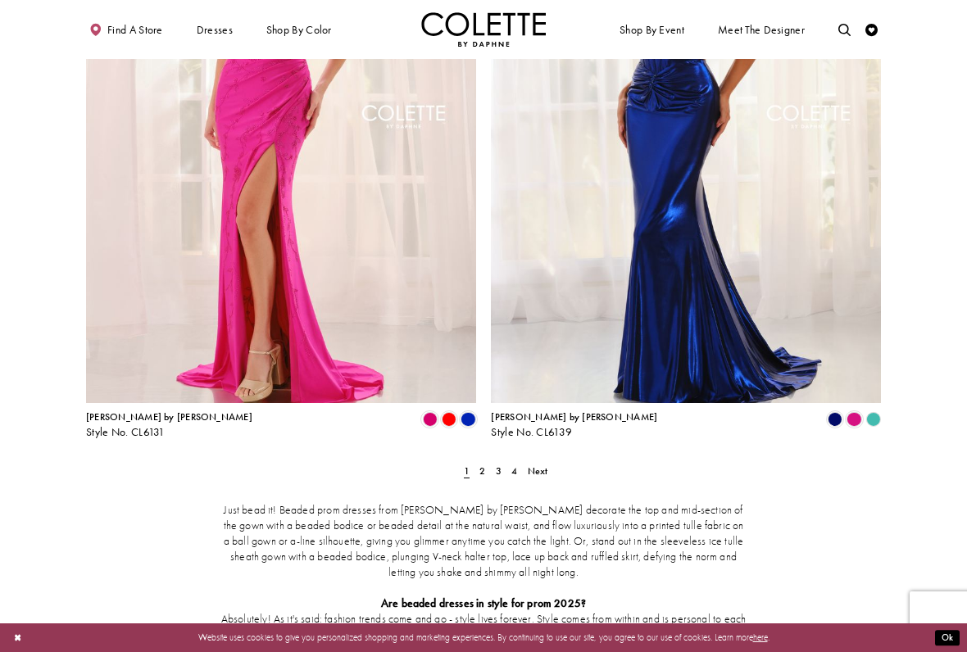
scroll to position [2133, 0]
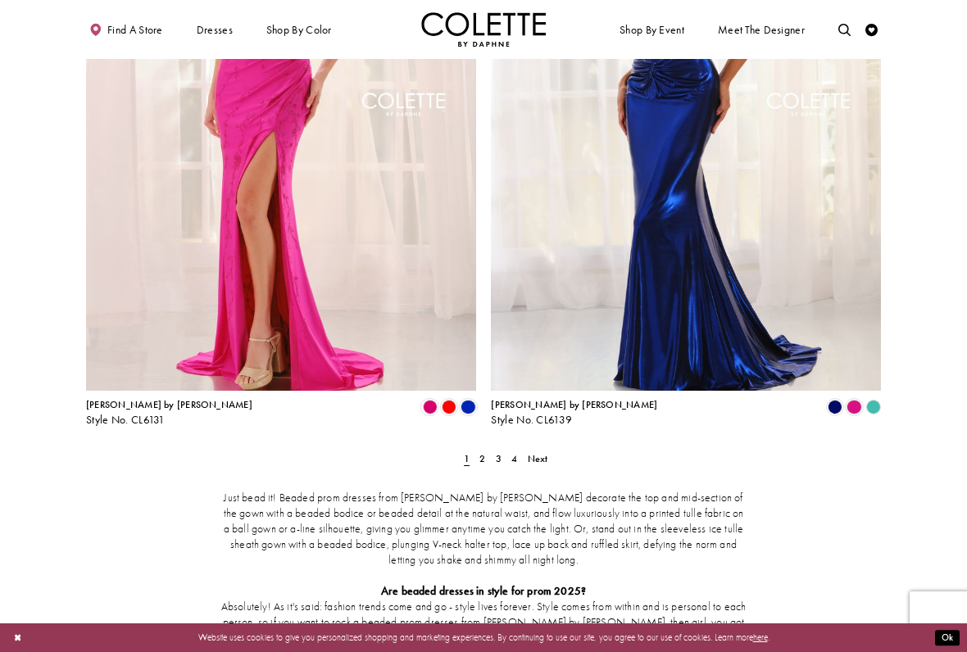
click at [483, 452] on span "2" at bounding box center [482, 458] width 6 height 13
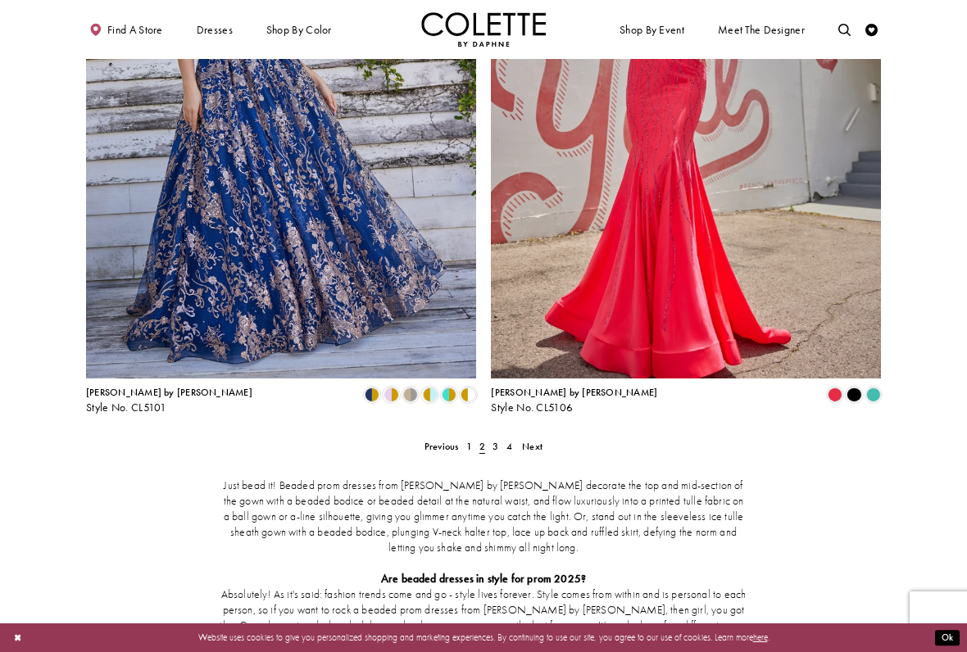
scroll to position [2147, 0]
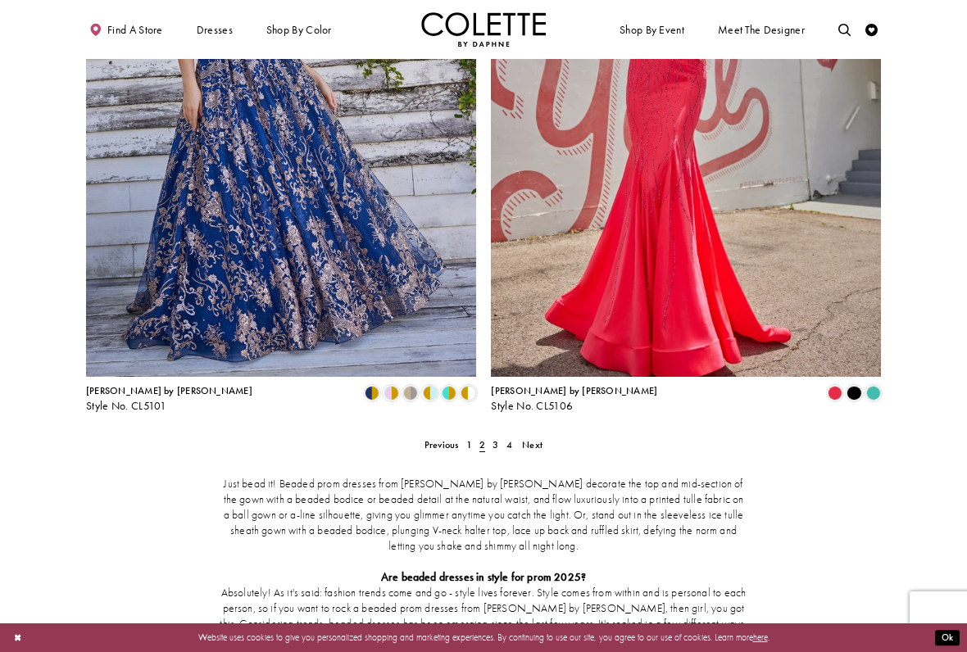
click at [488, 436] on span "2" at bounding box center [482, 445] width 13 height 18
click at [499, 436] on link "3" at bounding box center [495, 445] width 13 height 18
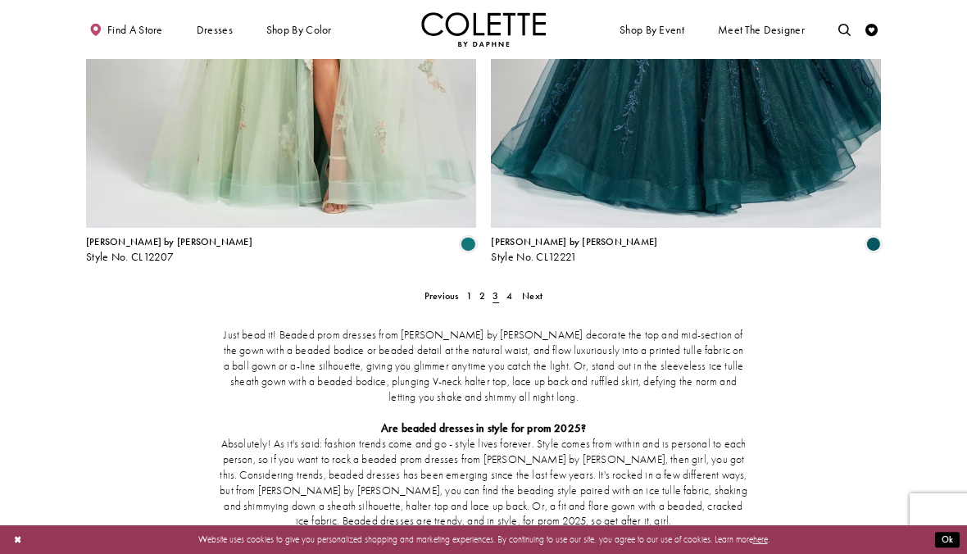
scroll to position [2295, 0]
click at [511, 290] on span "4" at bounding box center [509, 296] width 6 height 13
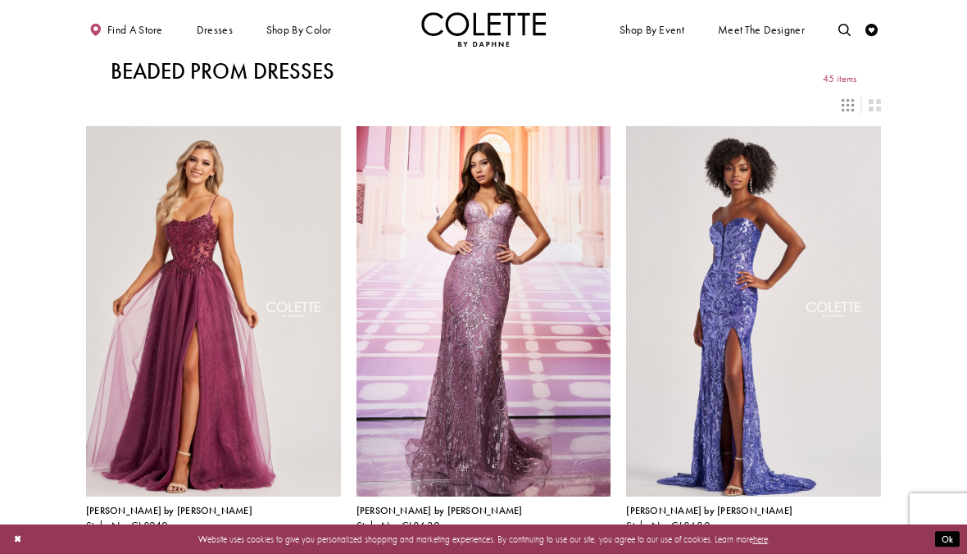
click at [0, 0] on div "Primary block" at bounding box center [0, 0] width 0 height 0
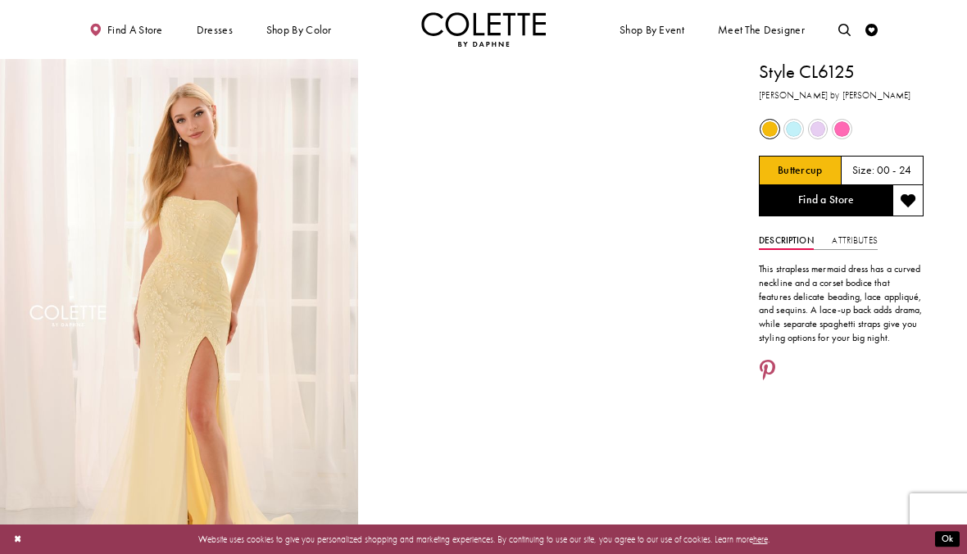
click at [821, 125] on span "Product color controls state depends on size chosen" at bounding box center [818, 129] width 16 height 16
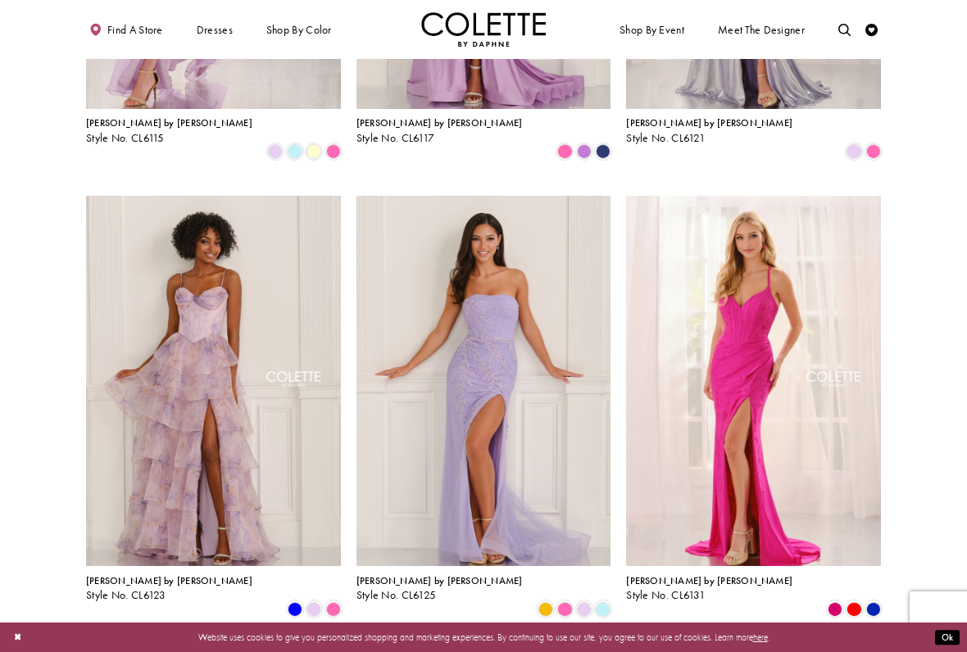
scroll to position [846, 0]
click at [546, 432] on img "Visit Colette by Daphne Style No. CL6125 Page" at bounding box center [483, 380] width 255 height 370
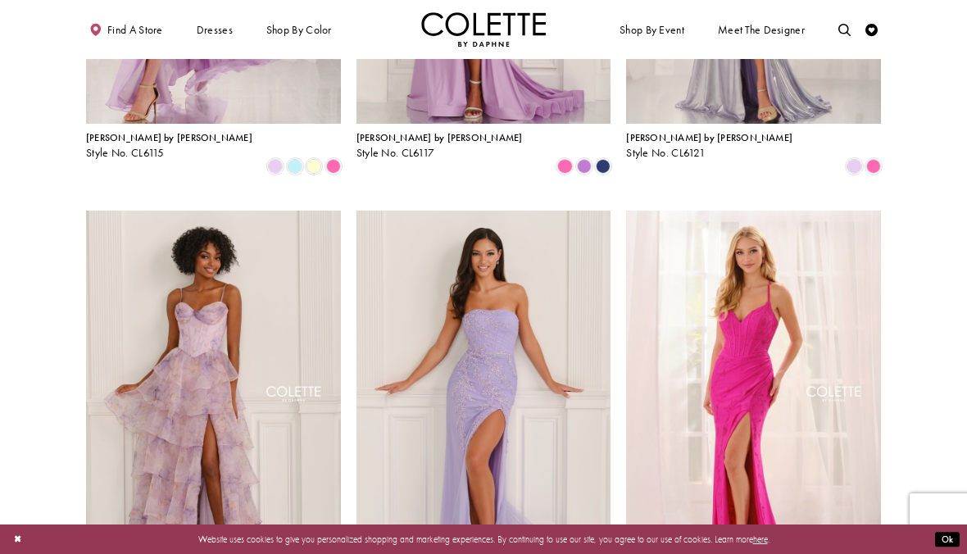
scroll to position [765, 0]
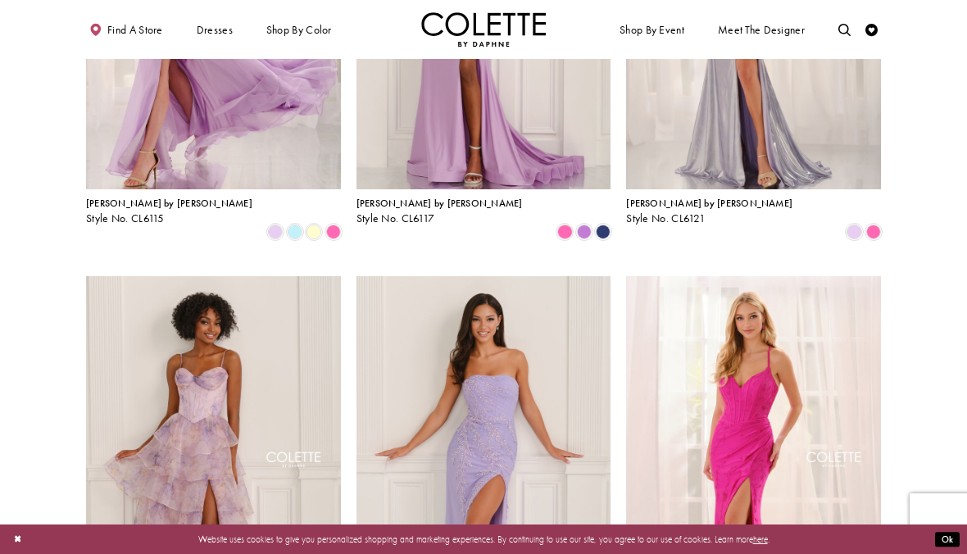
click at [412, 197] on span "[PERSON_NAME] by [PERSON_NAME]" at bounding box center [439, 203] width 166 height 13
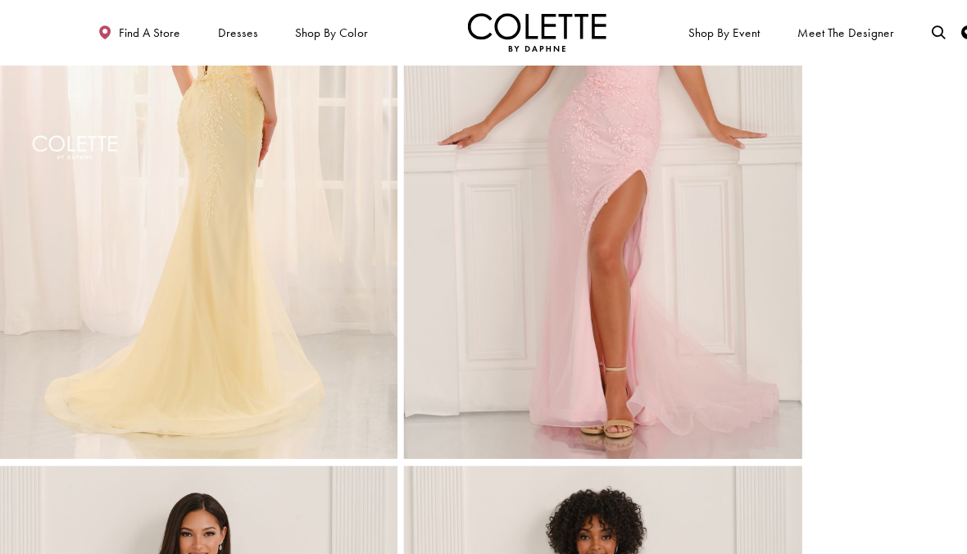
scroll to position [666, 0]
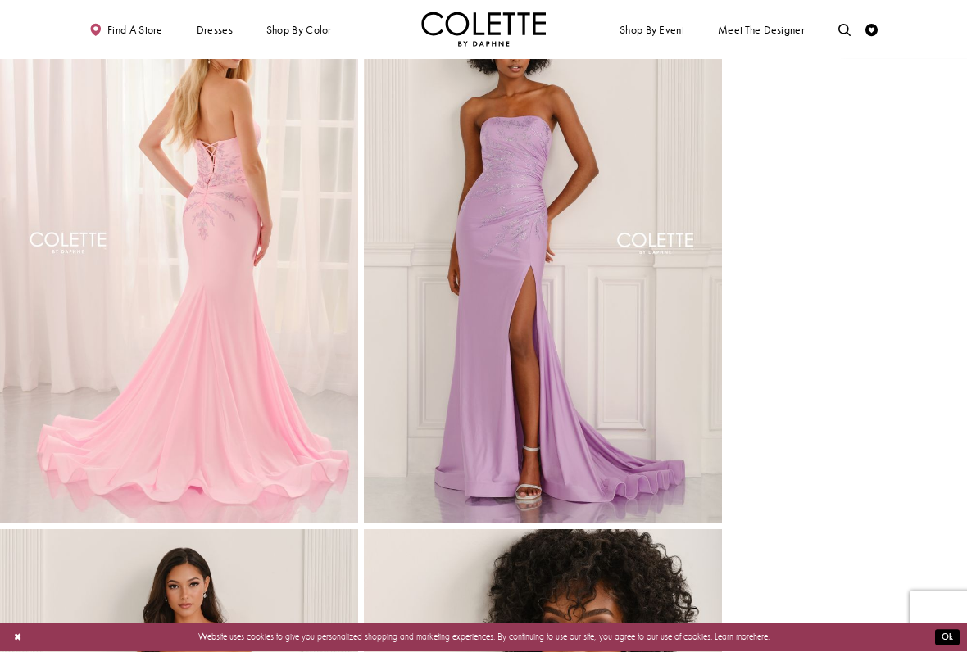
scroll to position [623, 0]
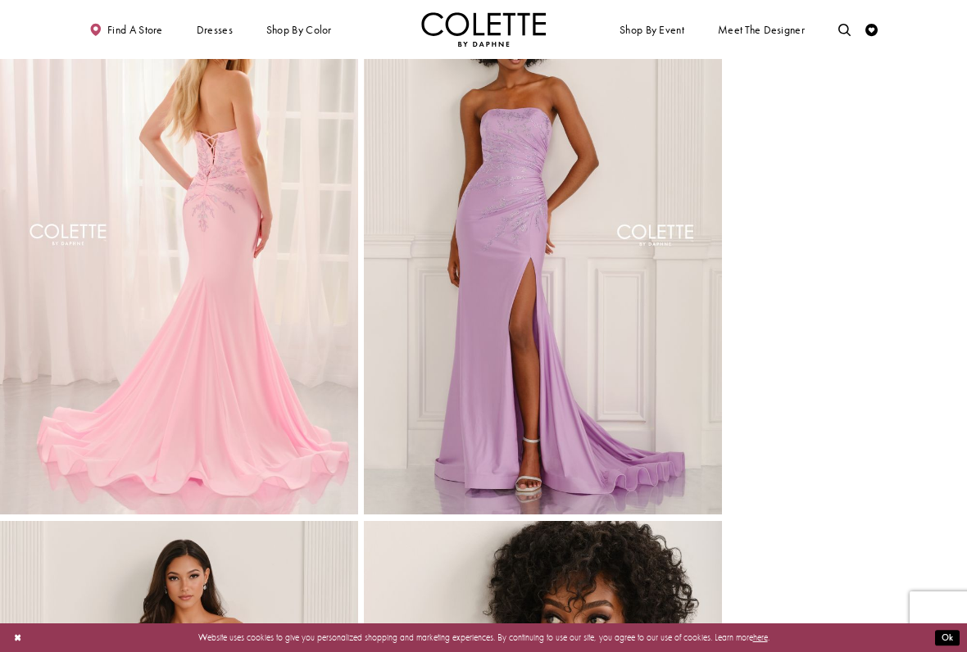
click at [549, 348] on img "Full size Style CL6117 Colette by Daphne #3 Orchid frontface vertical picture" at bounding box center [543, 246] width 358 height 537
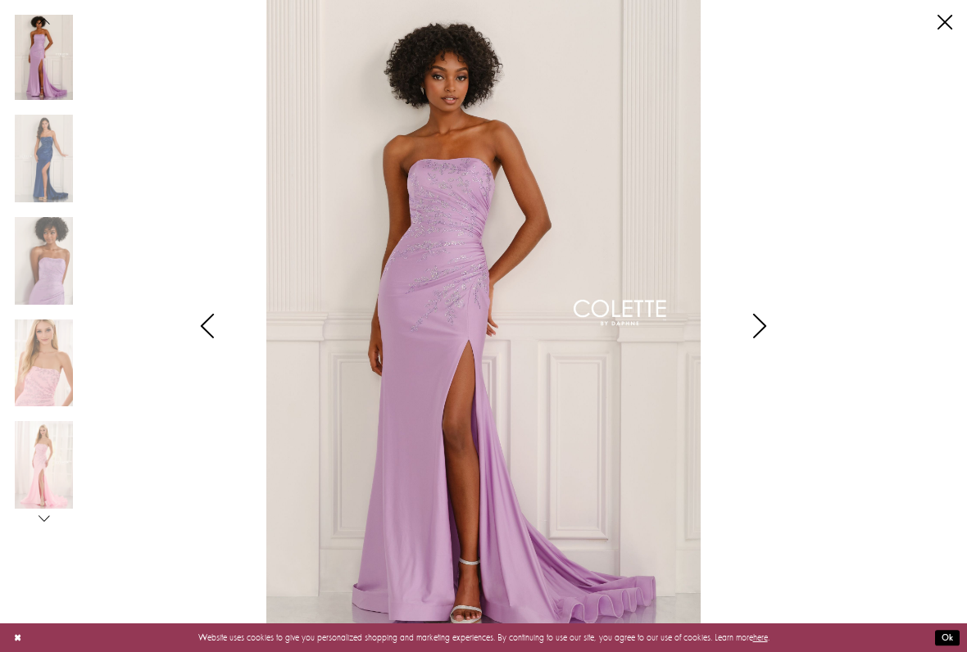
click at [946, 21] on link "Close" at bounding box center [944, 22] width 15 height 15
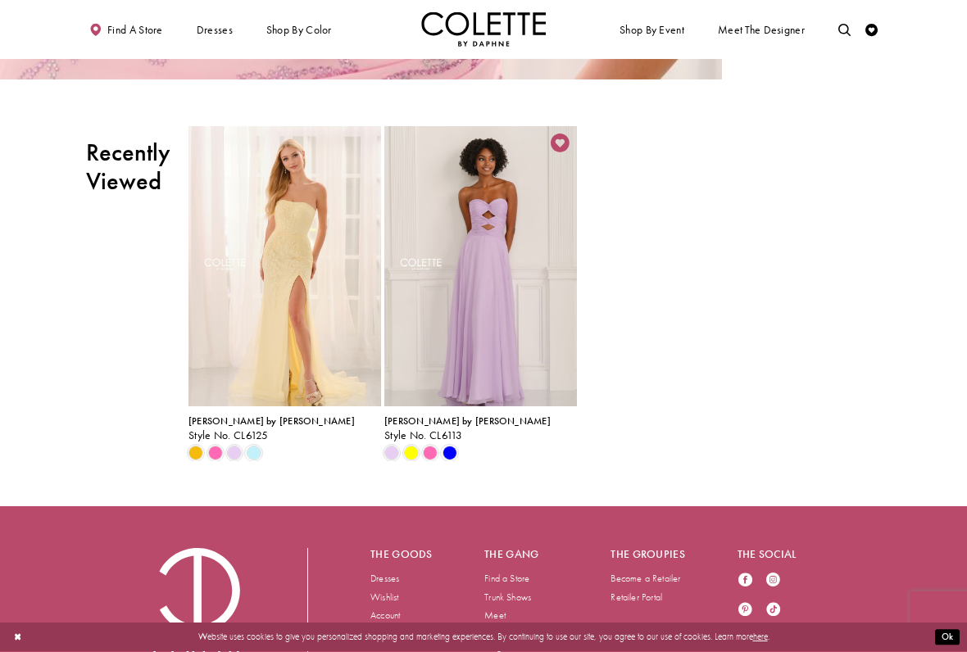
scroll to position [2690, 0]
click at [436, 442] on div "Colette by Daphne Style No. CL6113" at bounding box center [480, 429] width 193 height 26
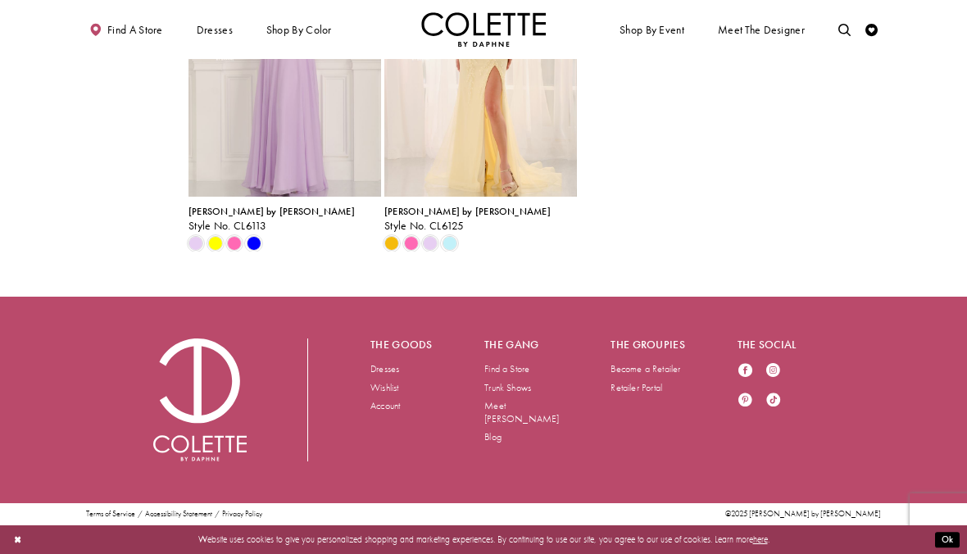
scroll to position [2902, 0]
click at [432, 251] on span "Scroll List" at bounding box center [430, 243] width 15 height 15
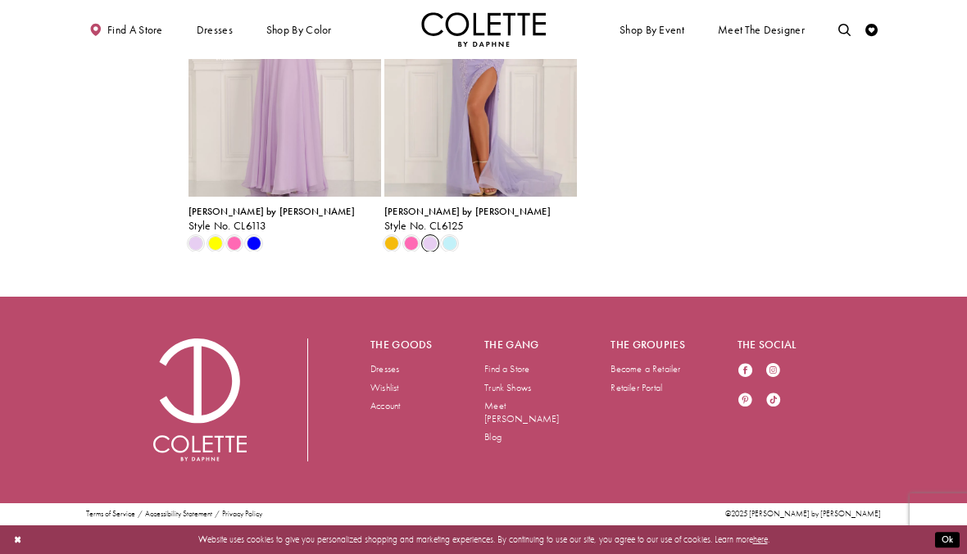
click at [432, 218] on span "[PERSON_NAME] by [PERSON_NAME]" at bounding box center [467, 211] width 166 height 13
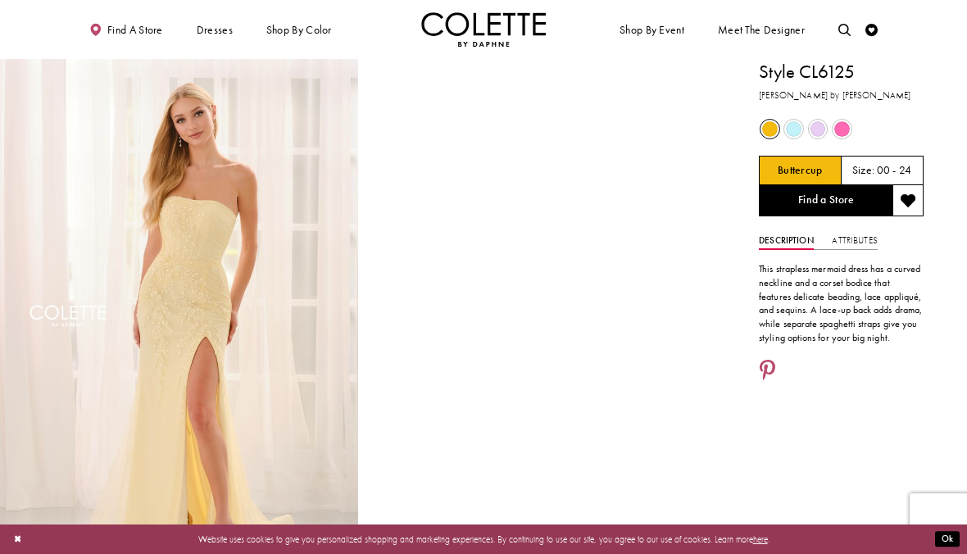
click at [0, 0] on div "Primary block" at bounding box center [0, 0] width 0 height 0
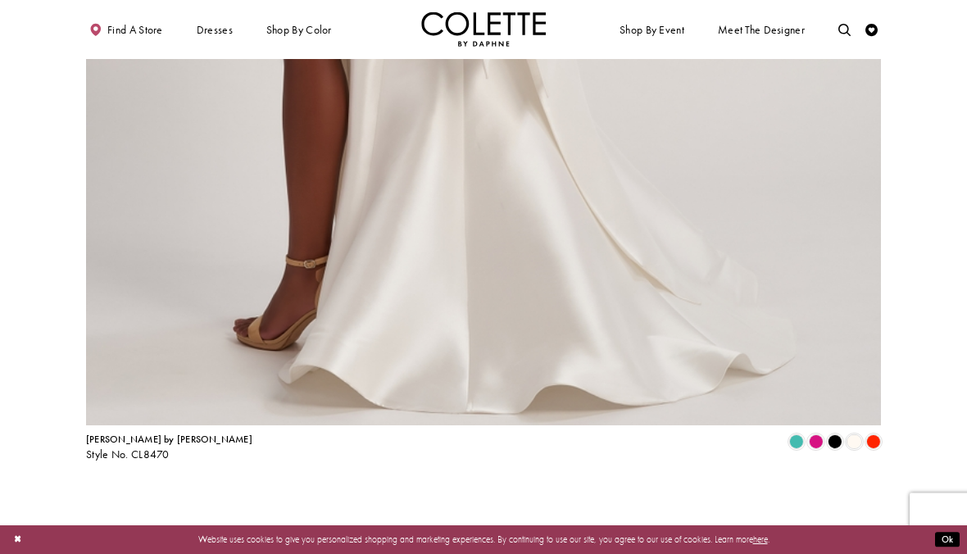
scroll to position [1315, 0]
click at [143, 447] on span "Style No. CL8470" at bounding box center [128, 454] width 84 height 14
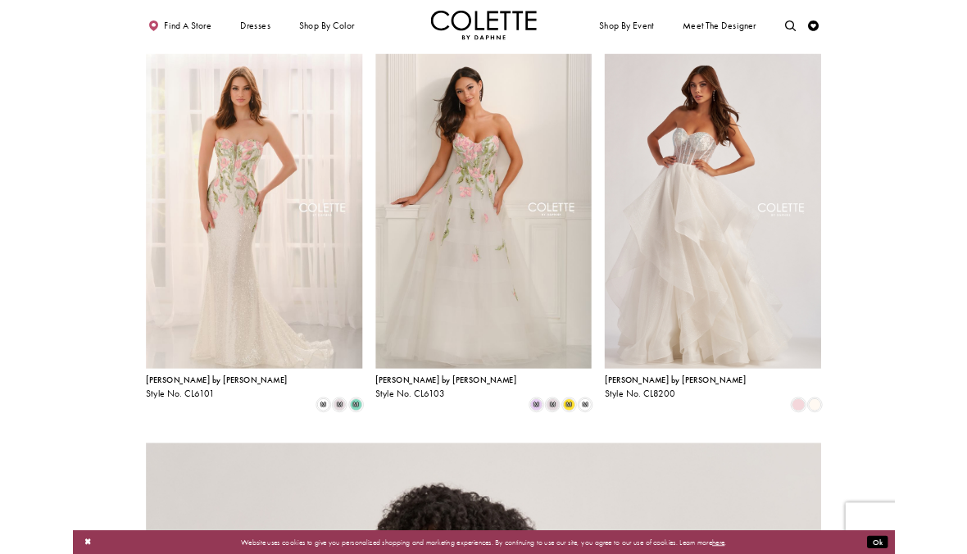
scroll to position [0, 0]
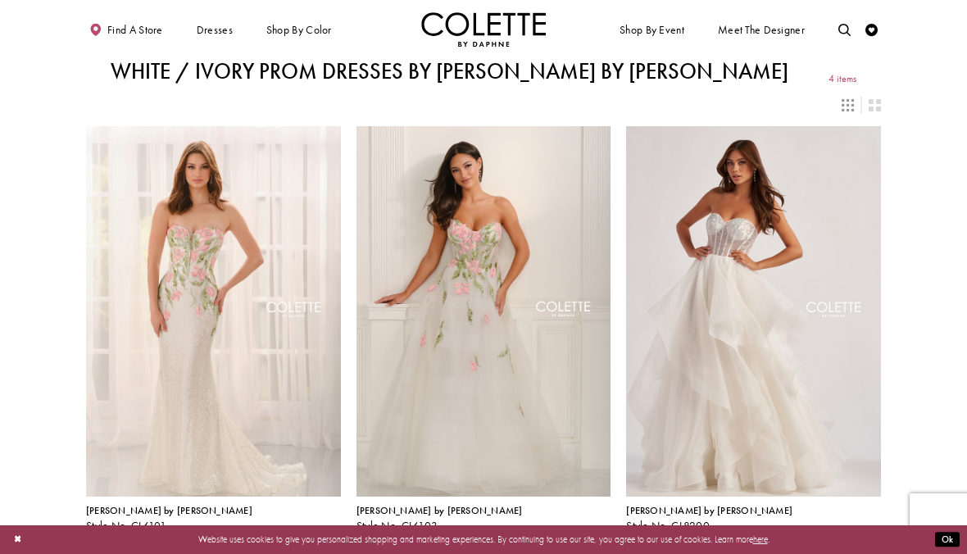
click at [0, 0] on link "LONG DRESSES" at bounding box center [0, 0] width 0 height 0
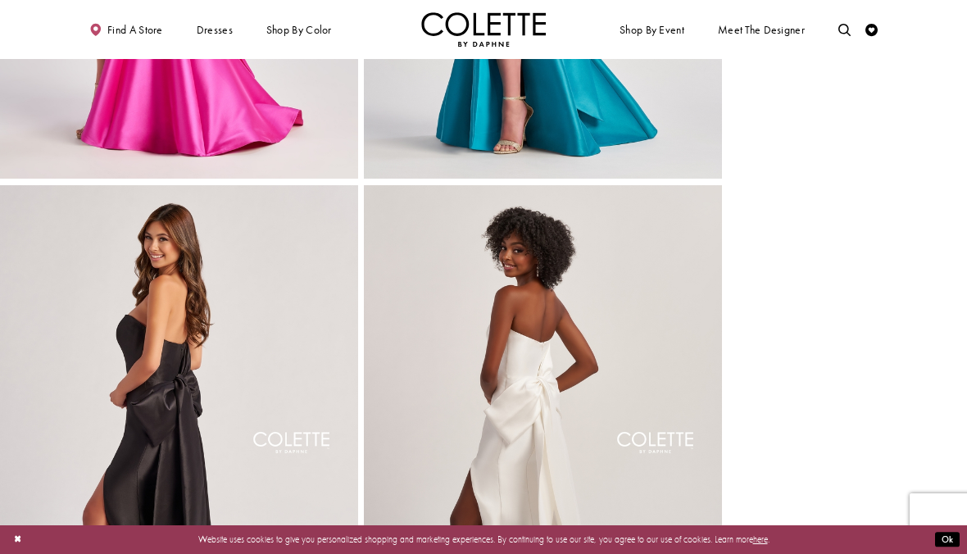
scroll to position [913, 0]
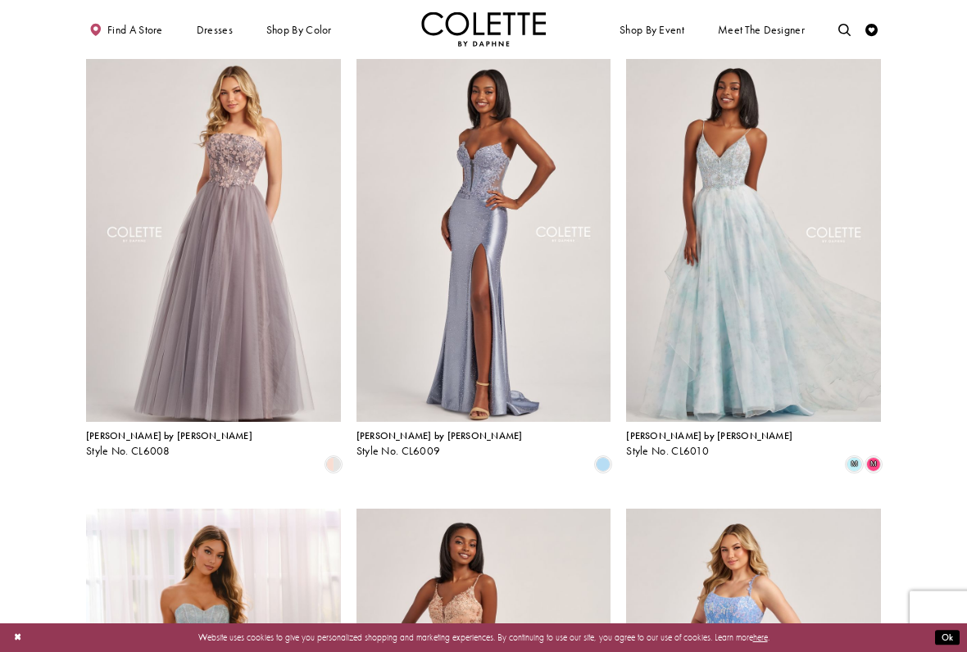
scroll to position [544, 0]
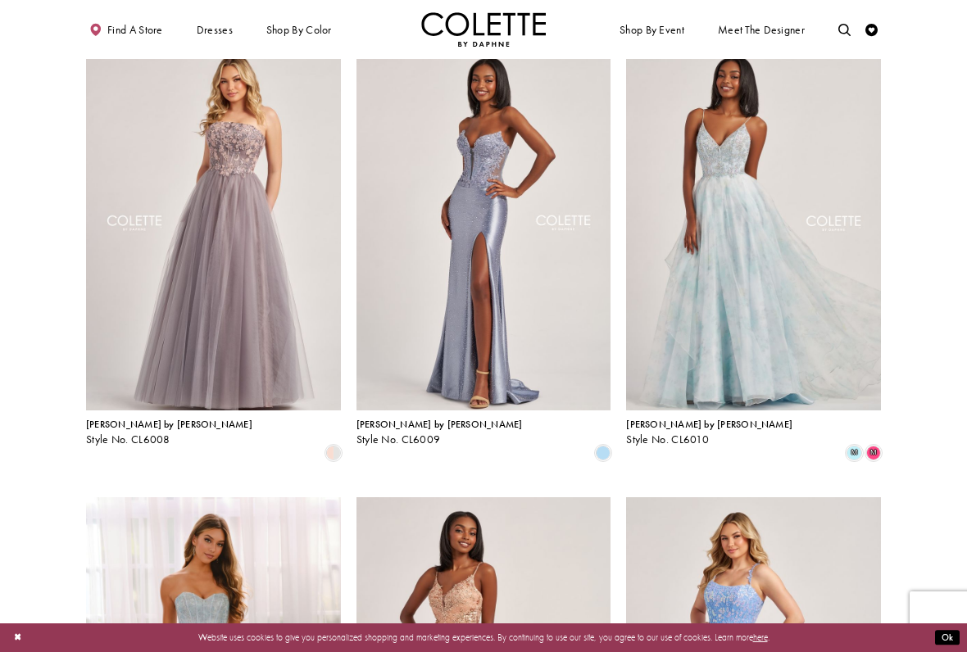
click at [0, 0] on span "DAF'S FAVES" at bounding box center [0, 0] width 0 height 0
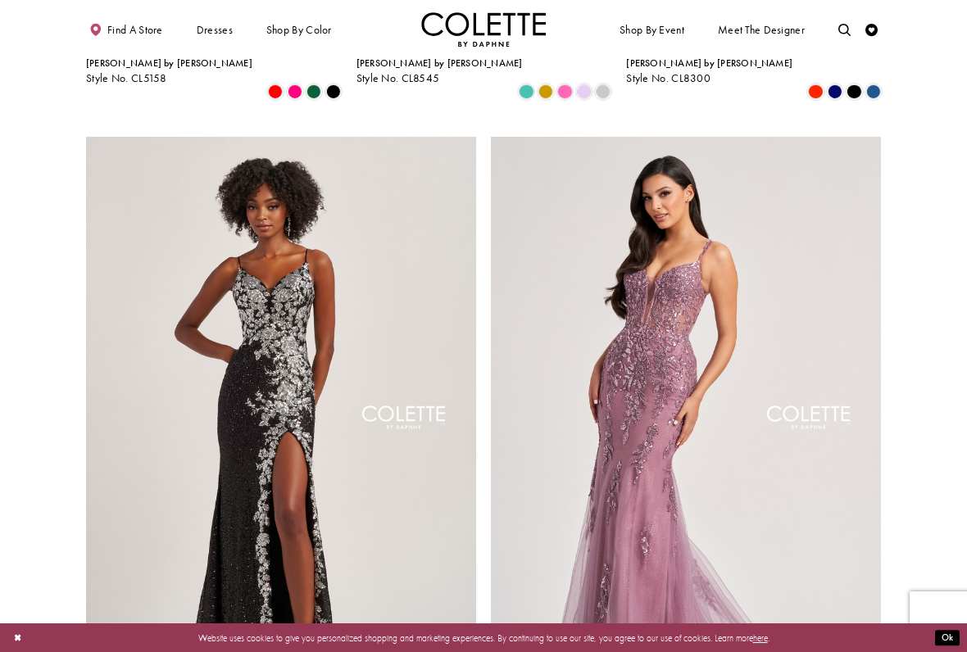
scroll to position [1828, 0]
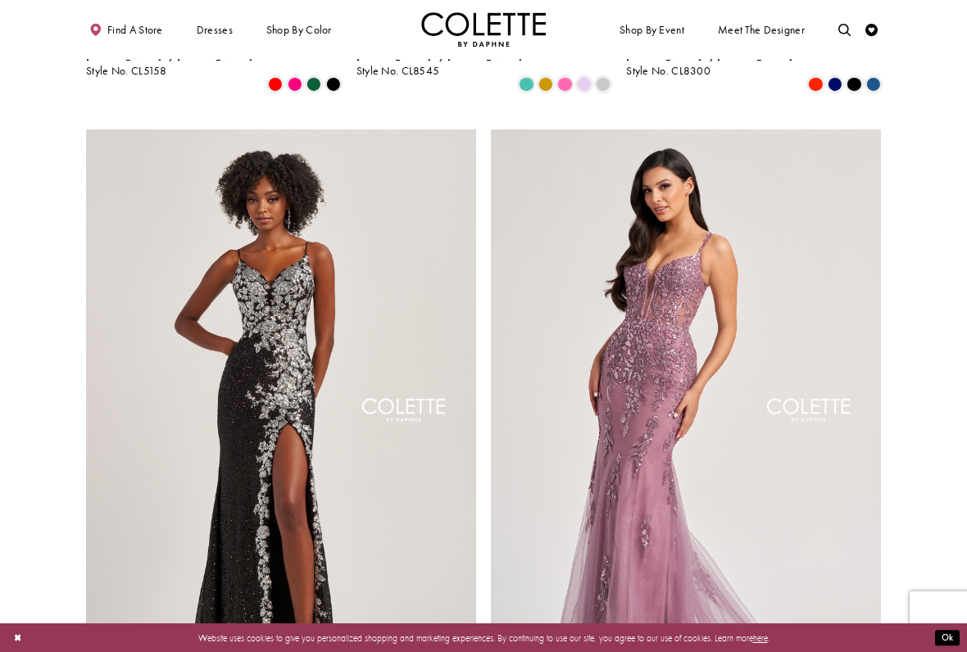
click at [0, 0] on span "TULLE DRESSES" at bounding box center [0, 0] width 0 height 0
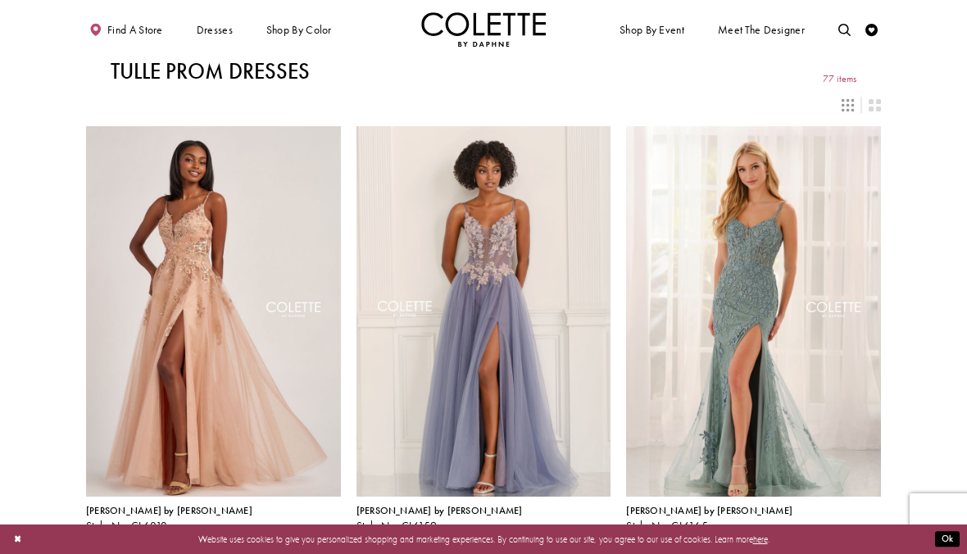
click at [0, 0] on span "SEQUIN DRESSES" at bounding box center [0, 0] width 0 height 0
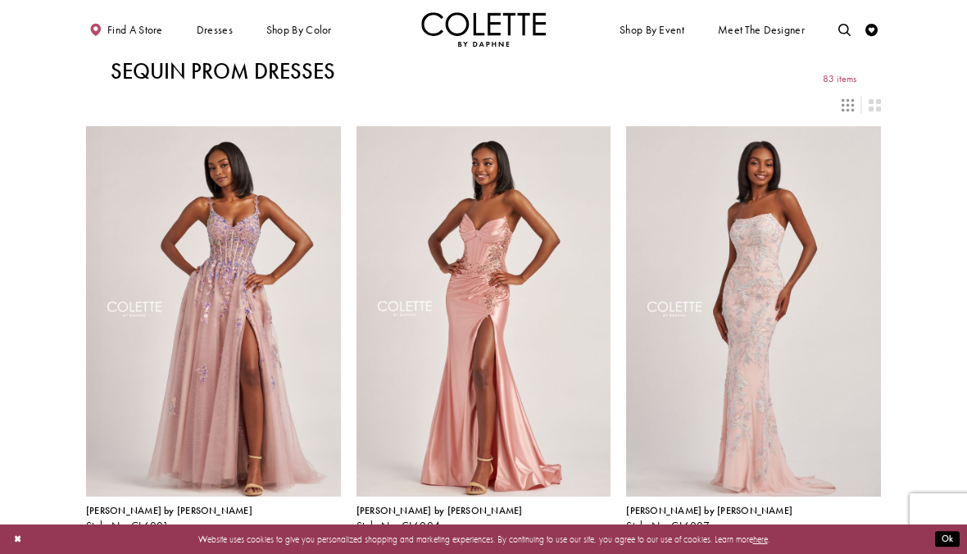
click at [0, 0] on link "LACE DRESSES" at bounding box center [0, 0] width 0 height 0
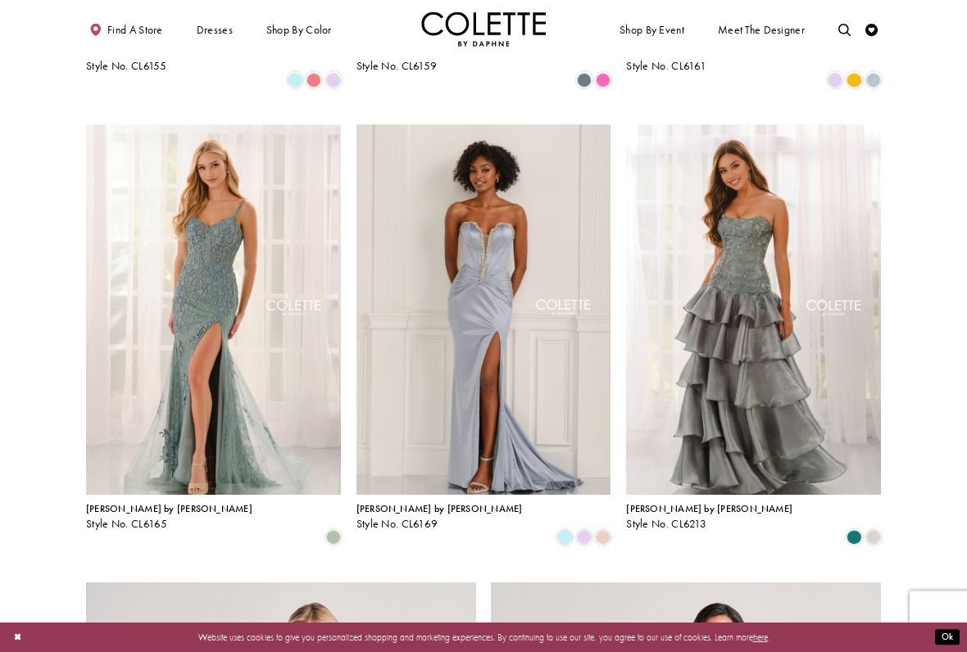
scroll to position [1378, 0]
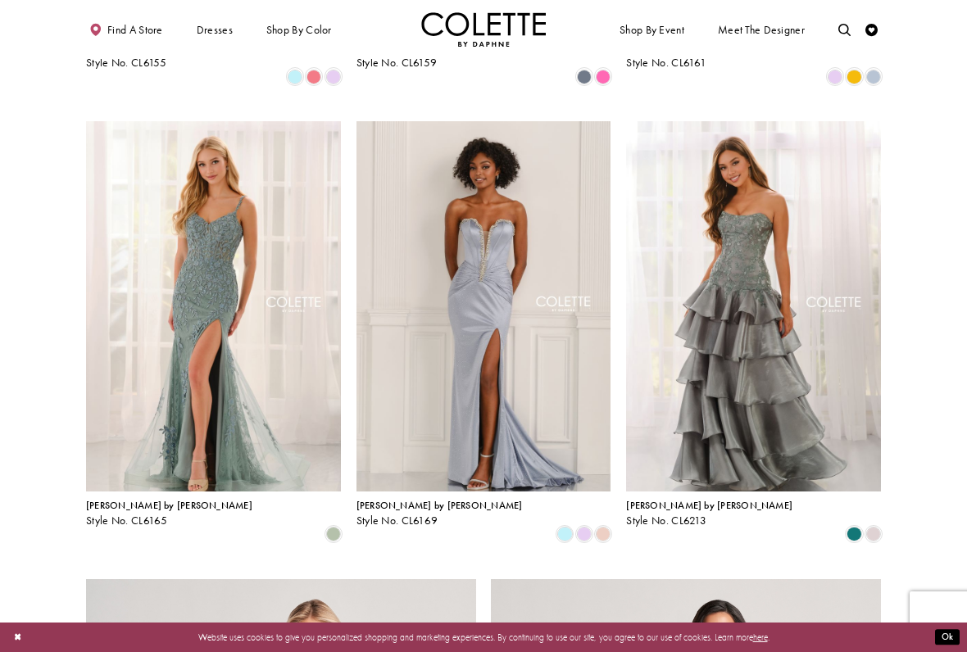
click at [0, 0] on span "GLITTER DRESSES" at bounding box center [0, 0] width 0 height 0
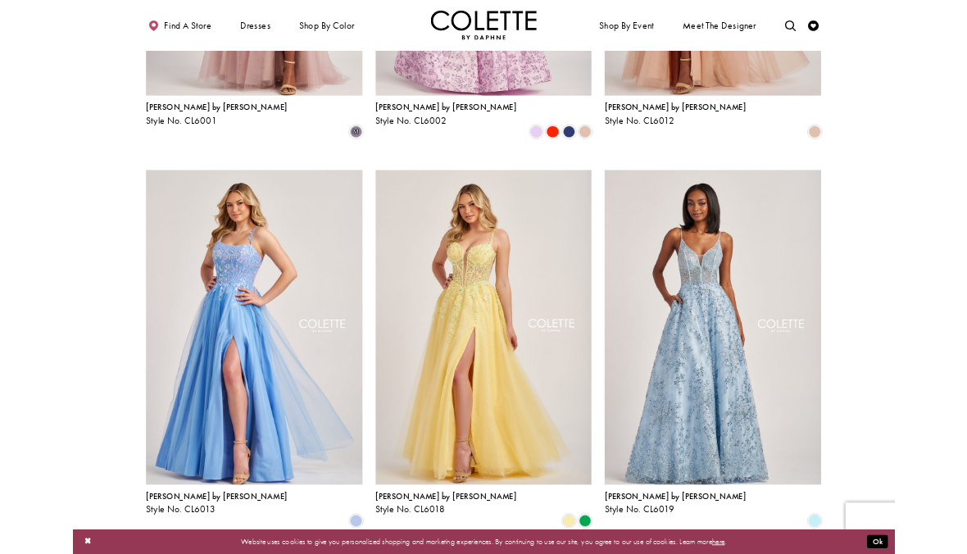
scroll to position [430, 0]
